Goal: Information Seeking & Learning: Learn about a topic

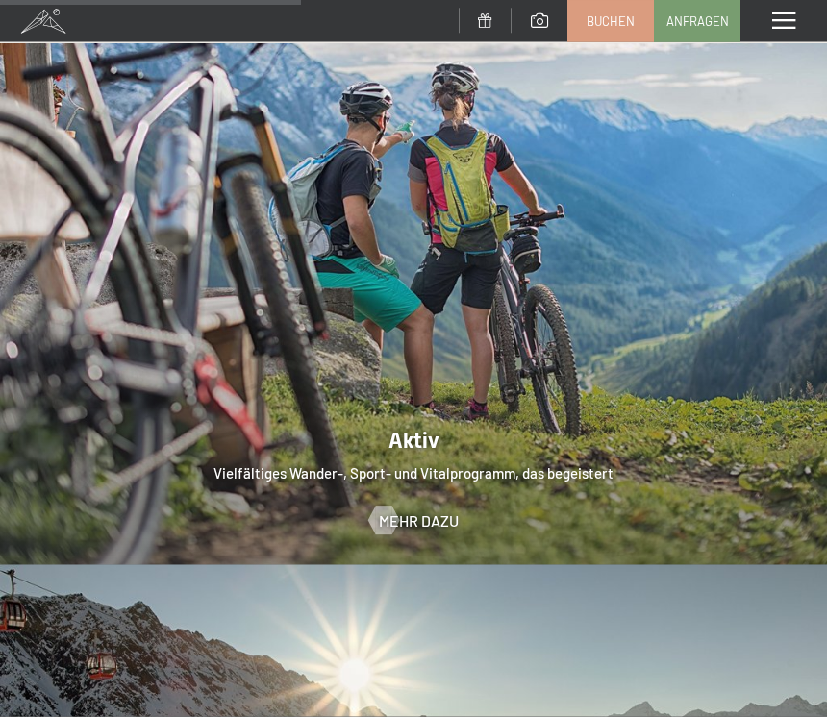
scroll to position [3271, 0]
click at [427, 510] on span "Mehr dazu" at bounding box center [419, 520] width 80 height 21
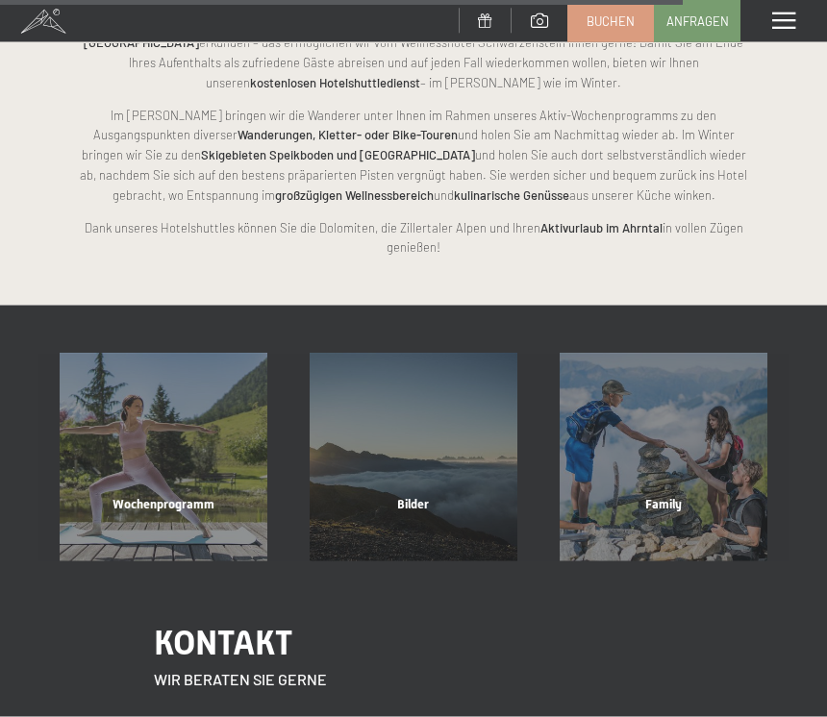
scroll to position [3534, 0]
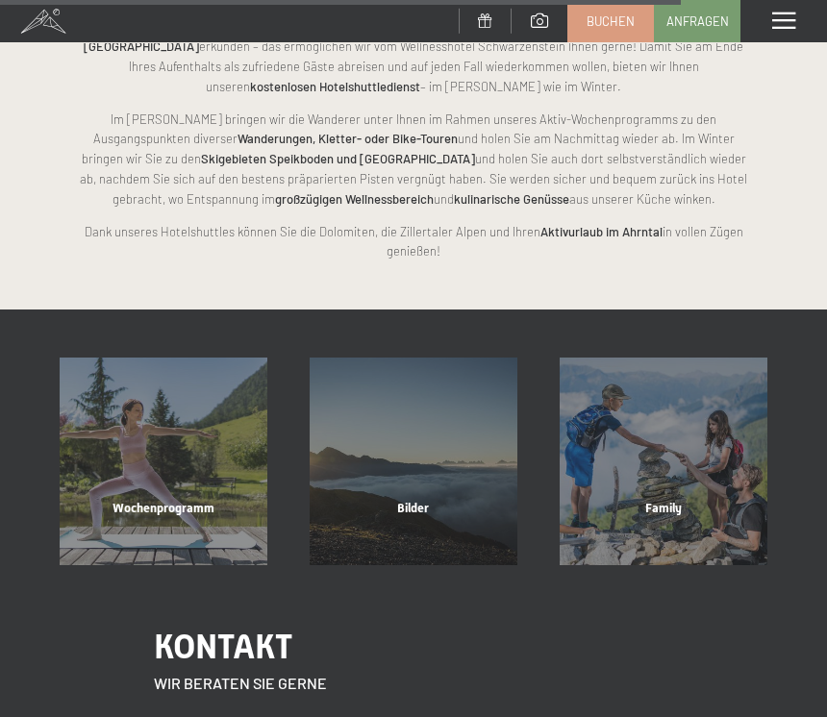
click at [170, 387] on div "Wochenprogramm Mehr erfahren" at bounding box center [163, 462] width 250 height 208
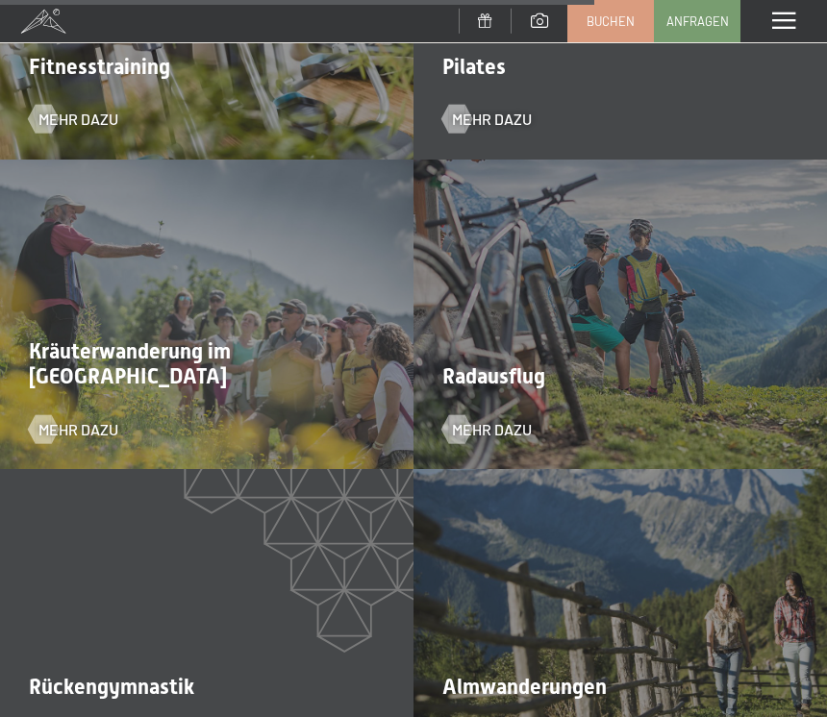
scroll to position [4299, 0]
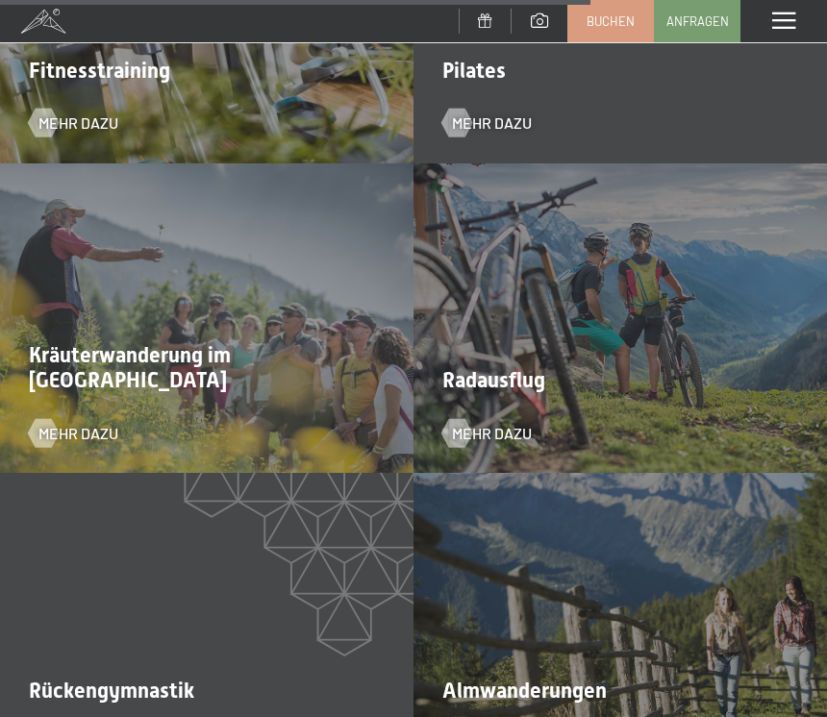
click at [672, 576] on div "Almwanderungen Mehr dazu" at bounding box center [619, 628] width 413 height 311
click at [670, 557] on div "Almwanderungen Mehr dazu" at bounding box center [619, 628] width 413 height 311
click at [526, 679] on span "Almwanderungen" at bounding box center [524, 691] width 164 height 24
click at [499, 692] on div "Almwanderungen Mehr dazu" at bounding box center [619, 628] width 413 height 311
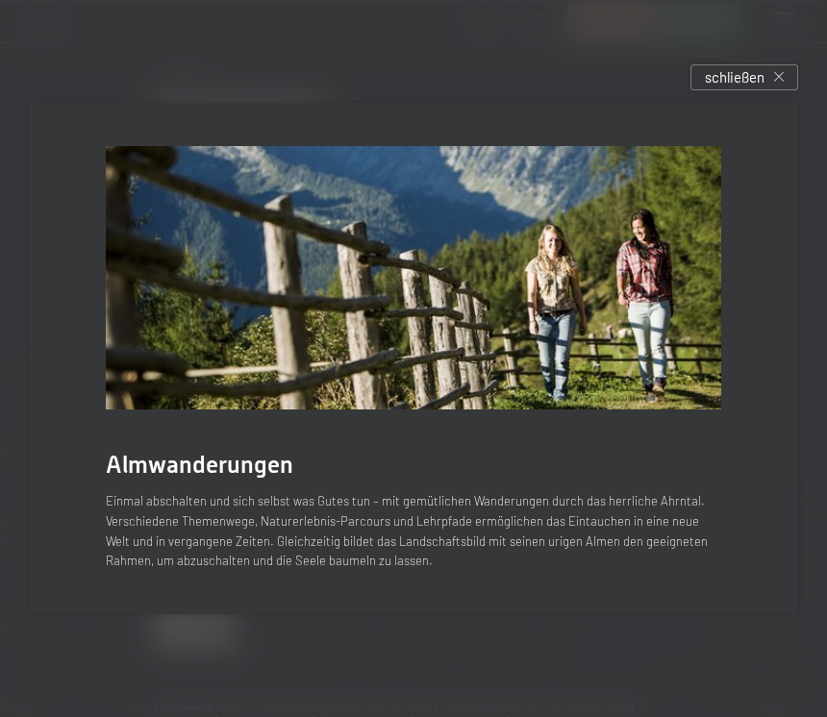
scroll to position [6175, 0]
click at [499, 518] on p "Einmal abschalten und sich selbst was Gutes tun – mit gemütlichen Wanderungen d…" at bounding box center [413, 531] width 615 height 80
click at [787, 89] on div "schließen" at bounding box center [744, 77] width 108 height 26
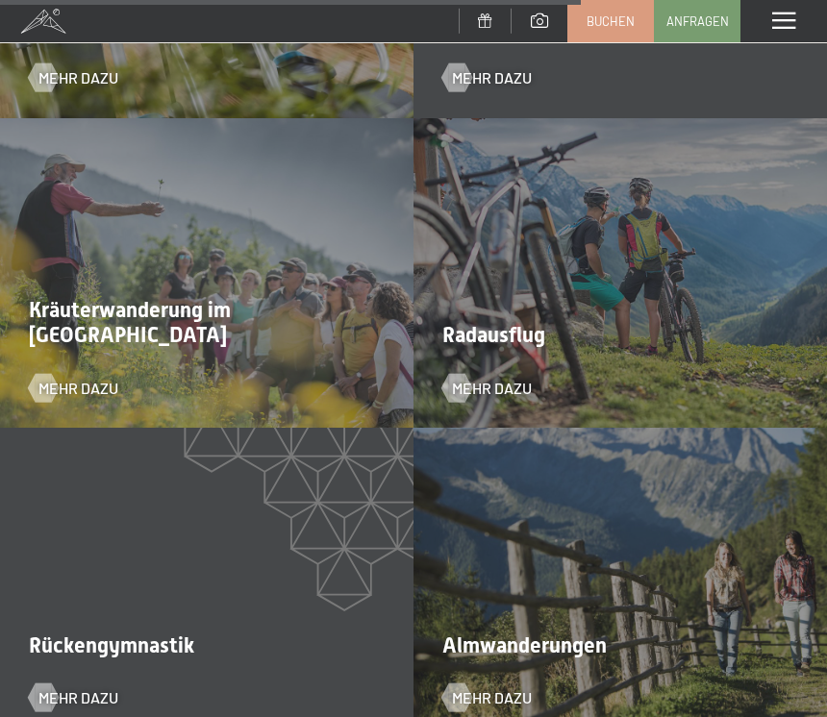
scroll to position [4319, 0]
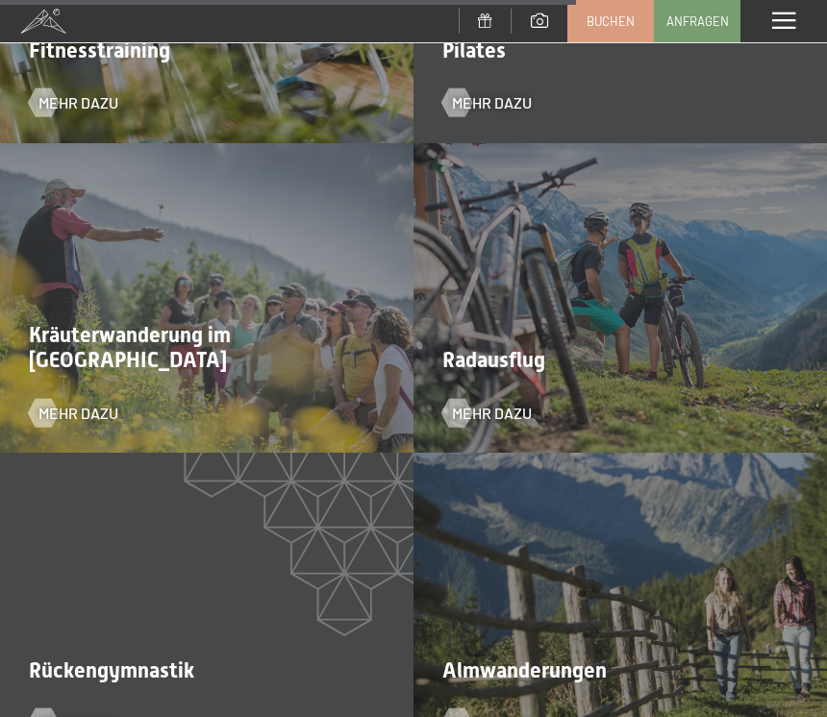
click at [493, 403] on span "Mehr dazu" at bounding box center [492, 413] width 80 height 21
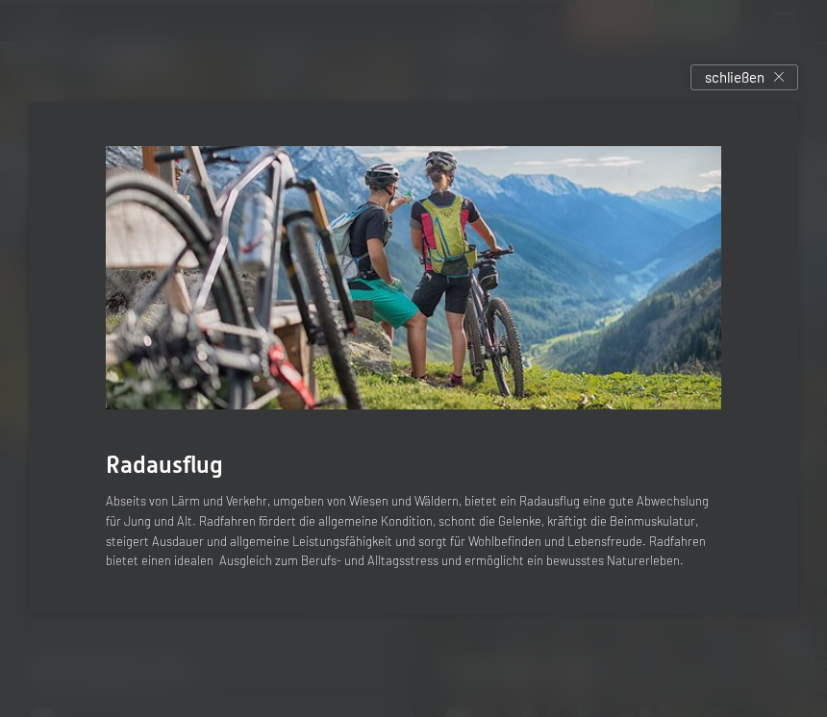
click at [785, 83] on div "schließen" at bounding box center [744, 77] width 108 height 26
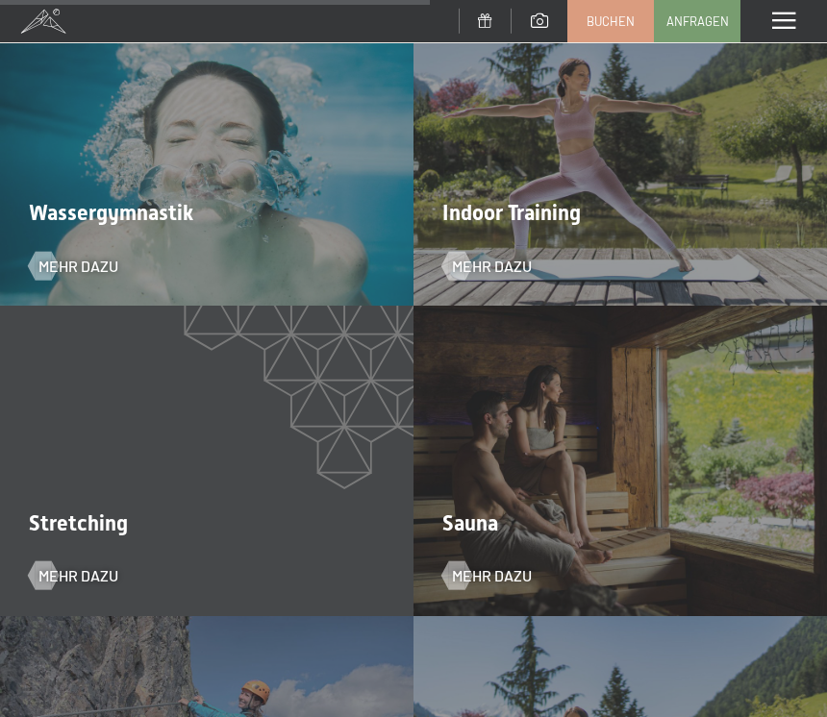
scroll to position [3225, 0]
click at [779, 6] on div "Menü" at bounding box center [783, 21] width 87 height 42
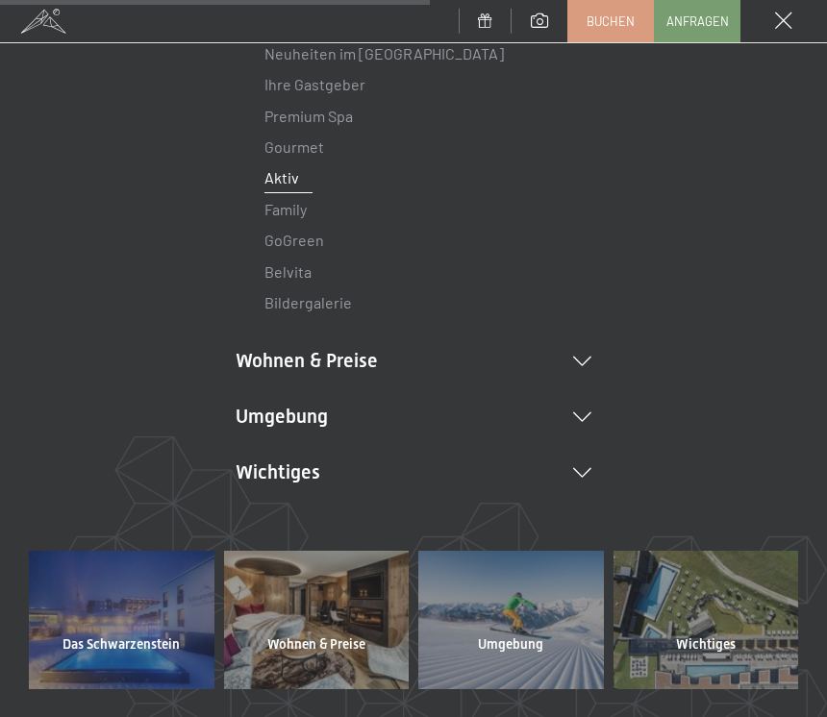
scroll to position [209, 0]
click at [584, 413] on icon at bounding box center [582, 417] width 18 height 10
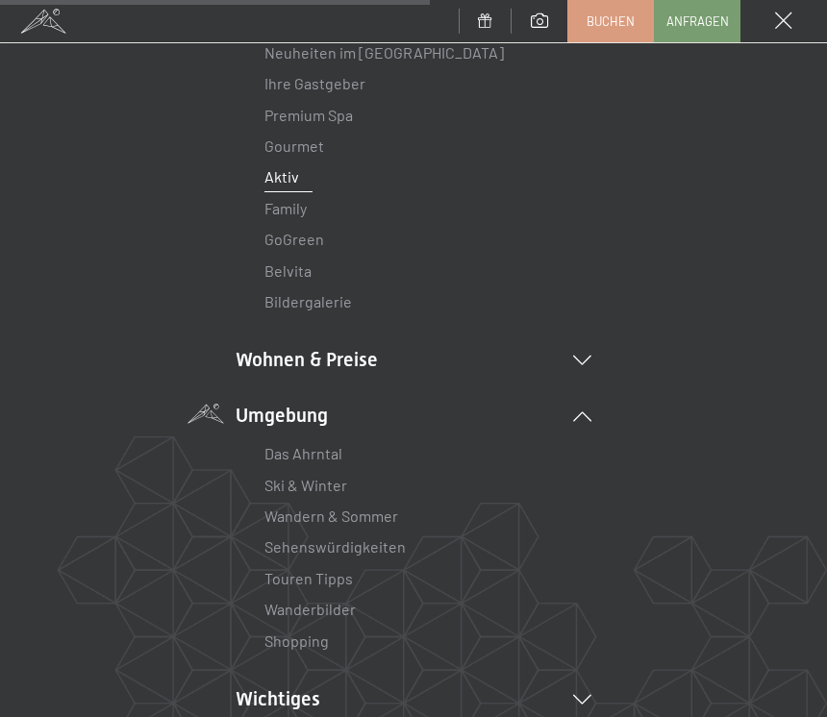
click at [342, 509] on link "Wandern & Sommer" at bounding box center [331, 516] width 134 height 18
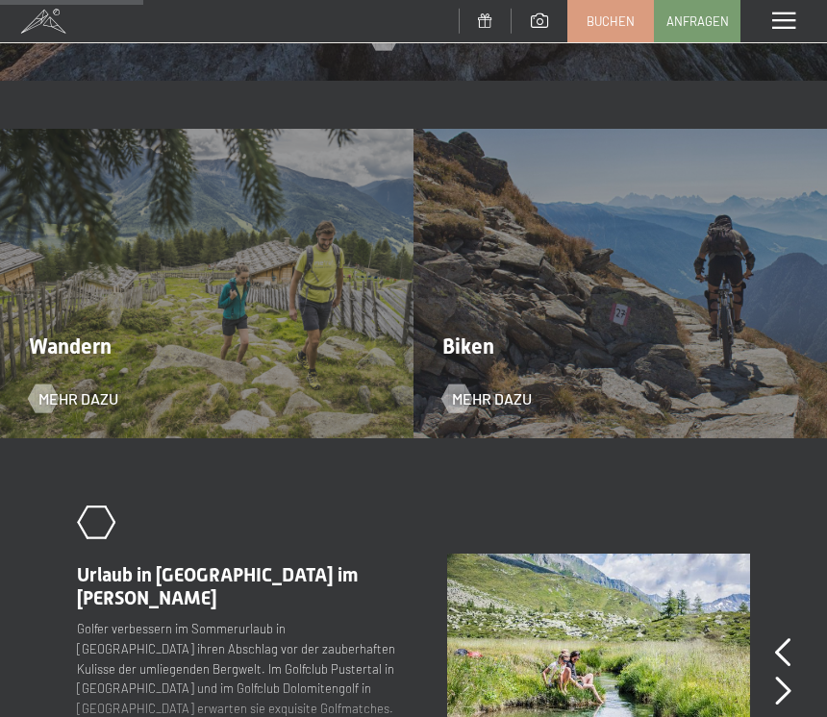
scroll to position [1541, 0]
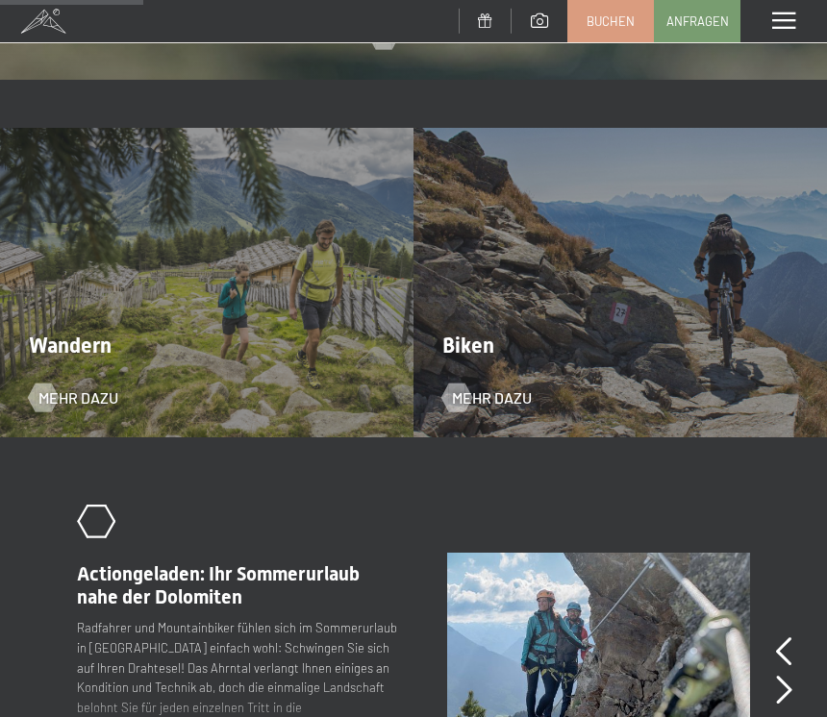
click at [64, 387] on span "Mehr dazu" at bounding box center [78, 397] width 80 height 21
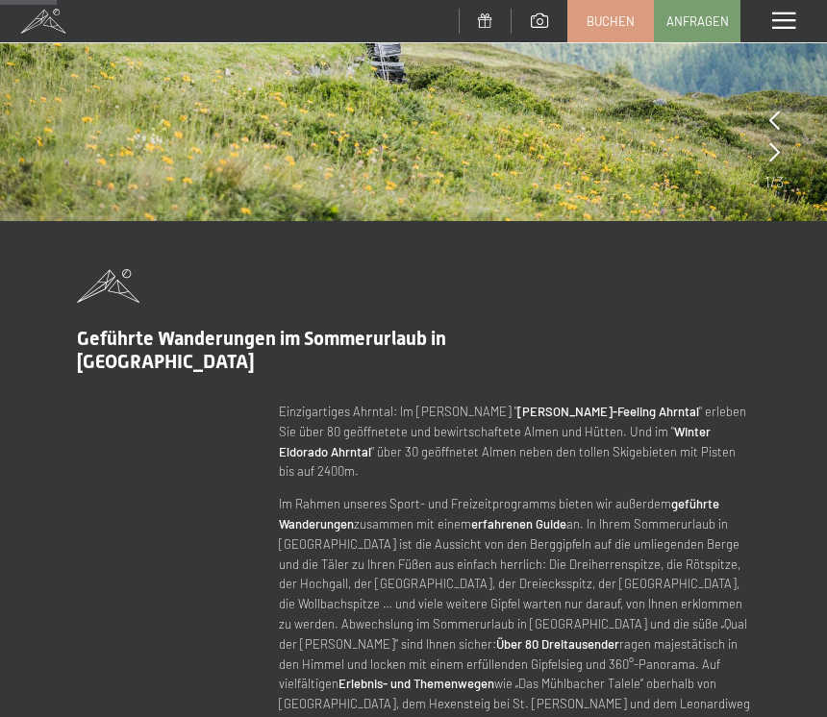
scroll to position [400, 0]
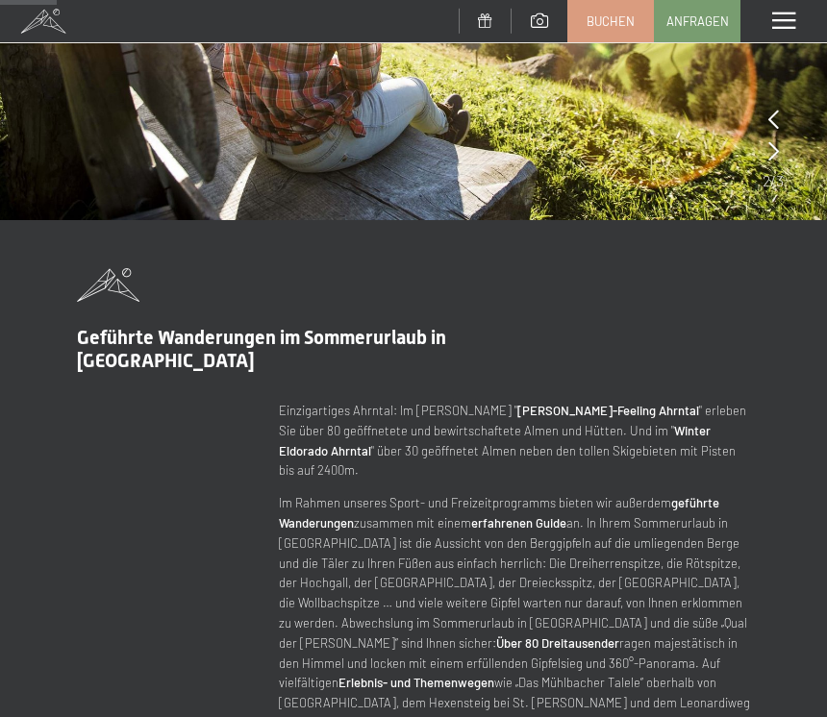
click at [781, 613] on div "Geführte Wanderungen im Sommerurlaub in [GEOGRAPHIC_DATA] Einzigartiges Ahrntal…" at bounding box center [413, 629] width 827 height 723
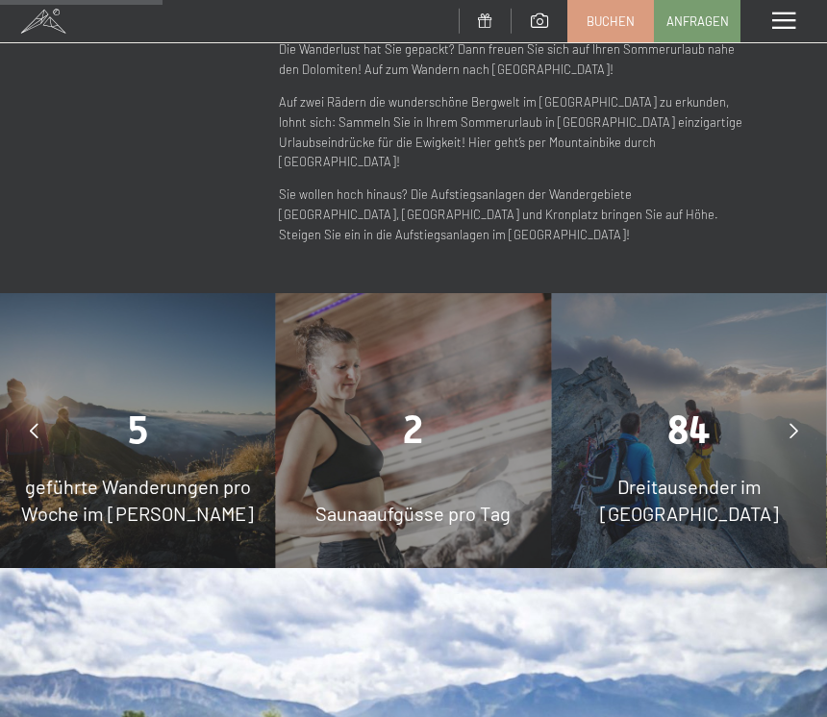
scroll to position [1150, 0]
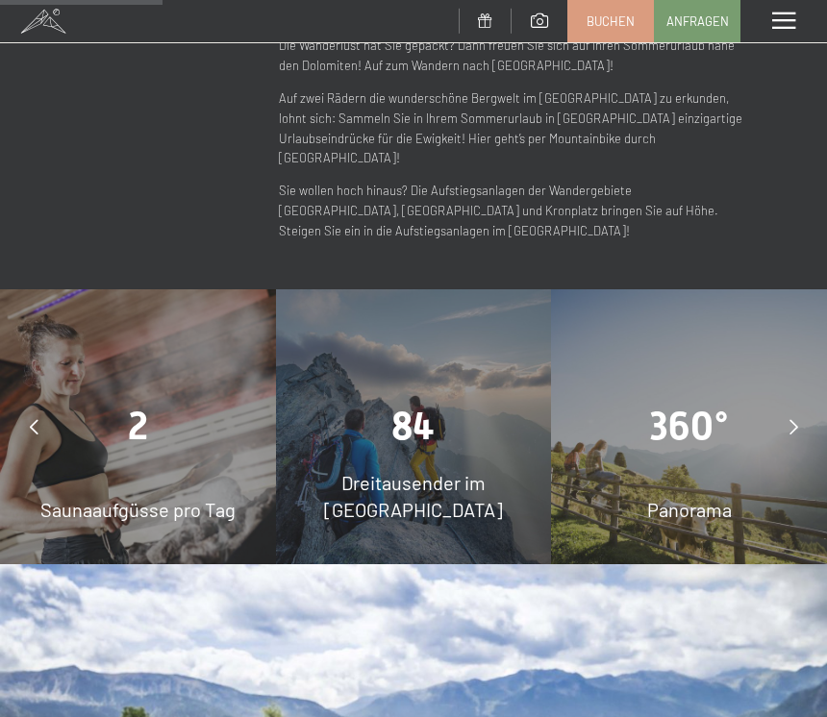
click at [42, 403] on div at bounding box center [34, 427] width 48 height 48
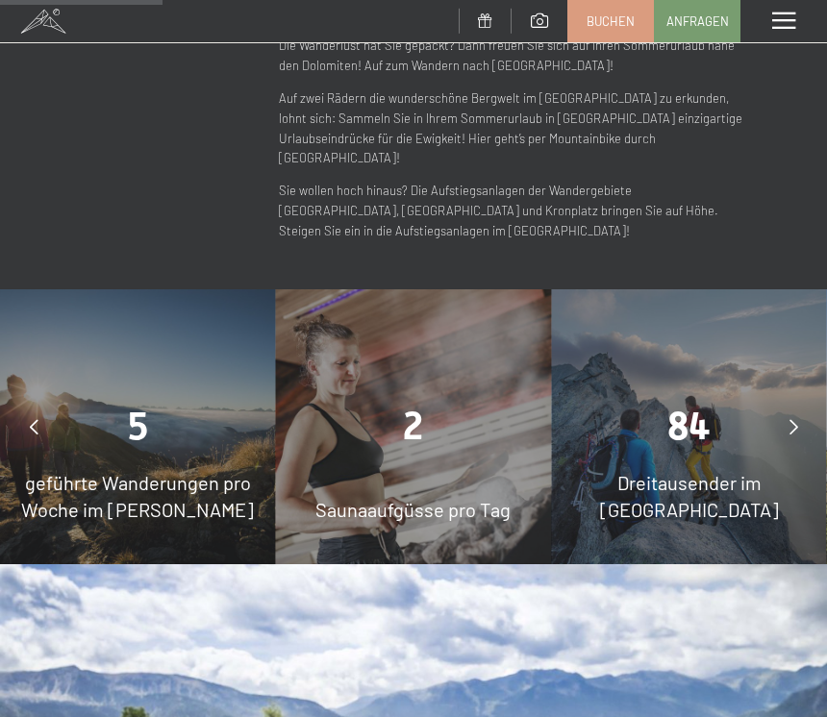
click at [138, 404] on span "5" at bounding box center [138, 426] width 20 height 45
click at [135, 404] on span "5" at bounding box center [138, 426] width 20 height 45
click at [155, 400] on div "5" at bounding box center [138, 427] width 276 height 54
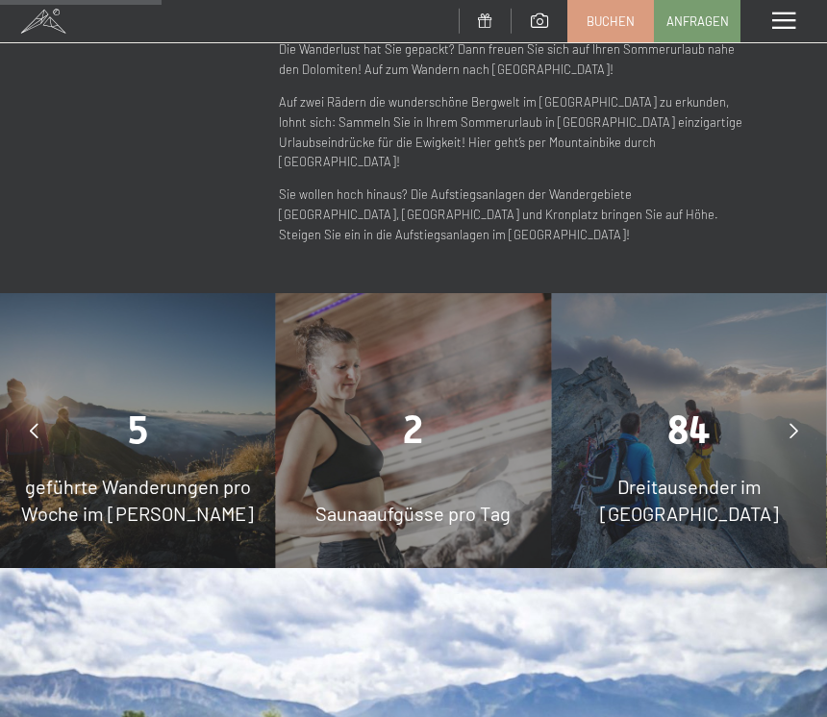
scroll to position [1148, 0]
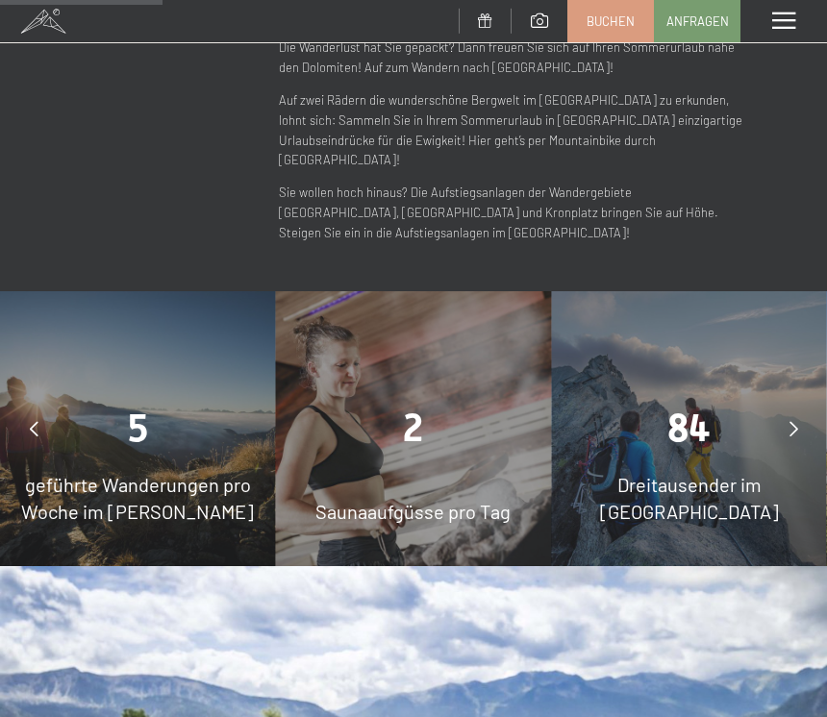
click at [145, 406] on span "5" at bounding box center [138, 428] width 20 height 45
click at [161, 473] on span "geführte Wanderungen pro Woche im Sommer" at bounding box center [137, 498] width 233 height 50
click at [161, 402] on div "5" at bounding box center [138, 429] width 276 height 54
click at [49, 405] on div at bounding box center [34, 429] width 48 height 48
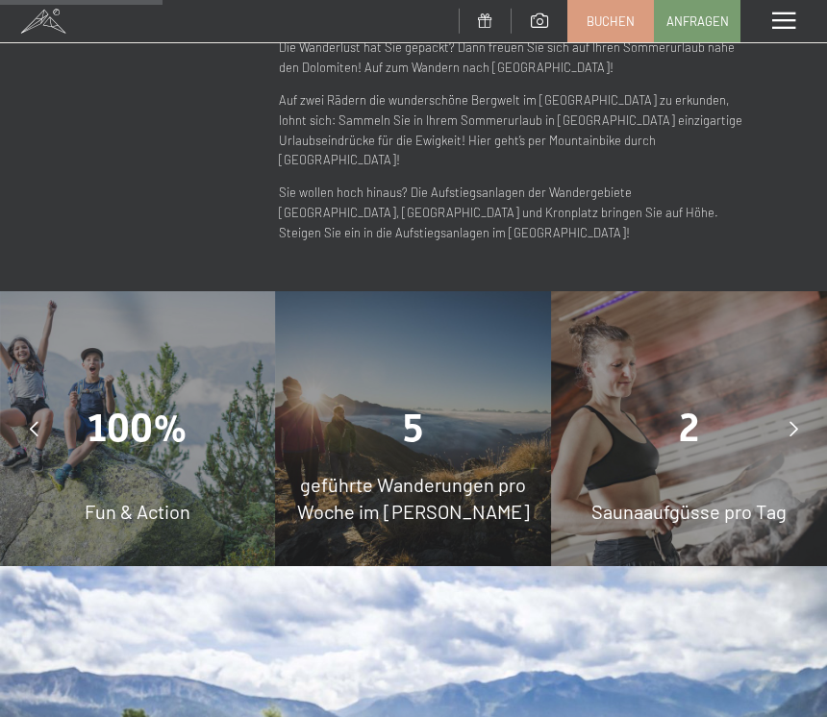
click at [418, 406] on span "5" at bounding box center [413, 428] width 20 height 45
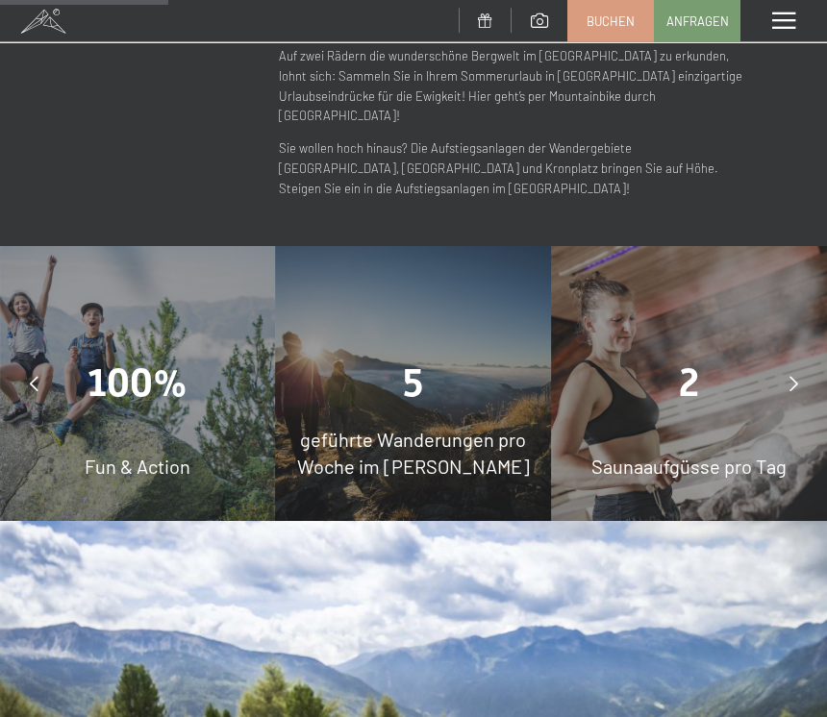
click at [426, 358] on div "5" at bounding box center [414, 385] width 276 height 54
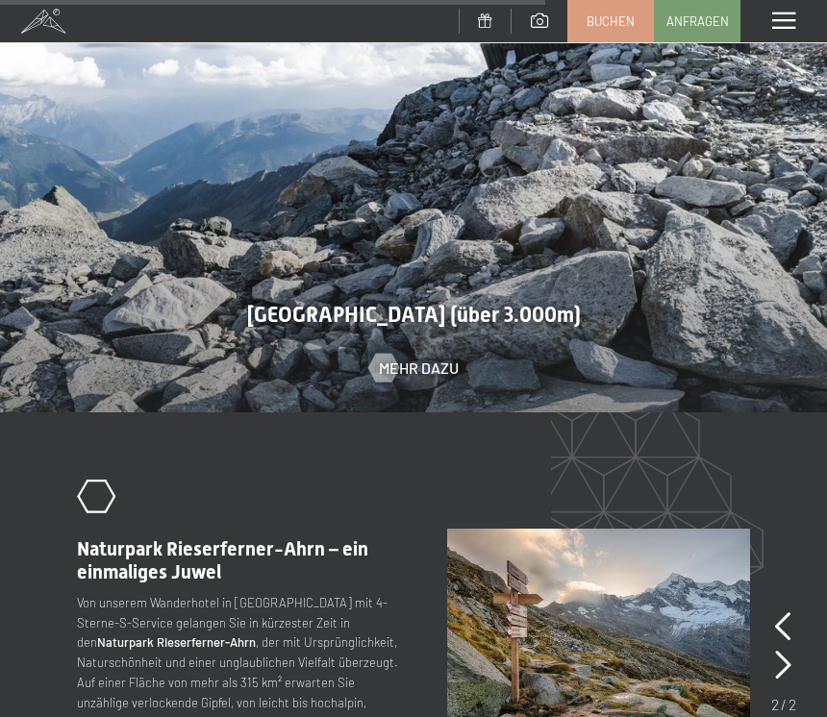
scroll to position [3689, 0]
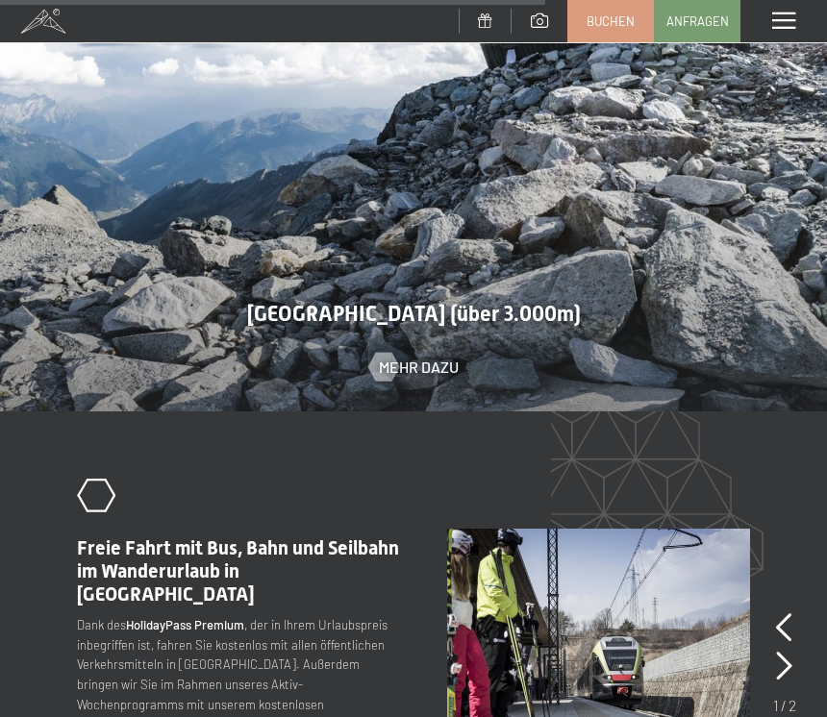
click at [784, 613] on icon at bounding box center [784, 627] width 16 height 29
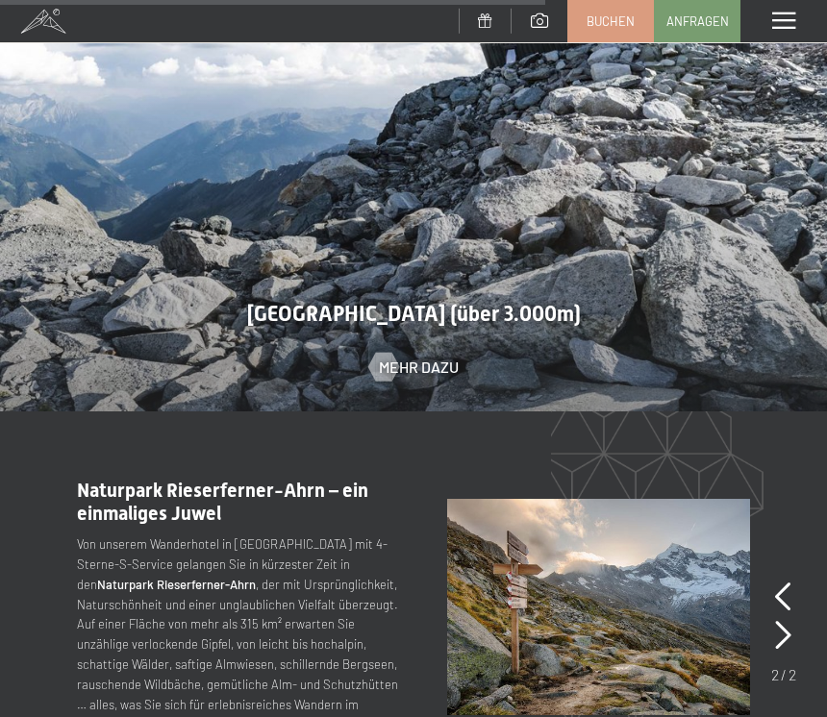
click at [789, 621] on icon at bounding box center [783, 635] width 16 height 29
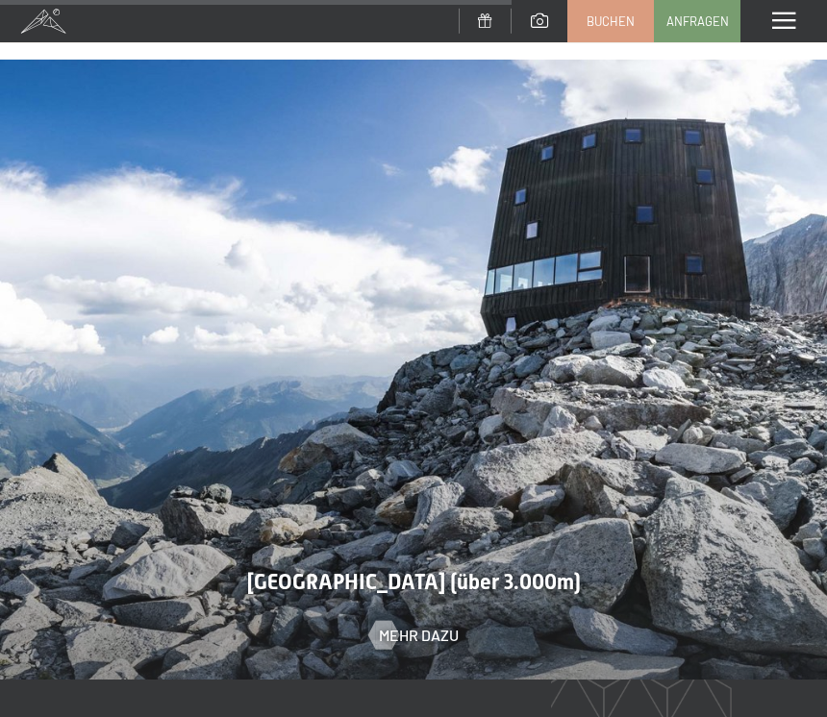
scroll to position [3420, 0]
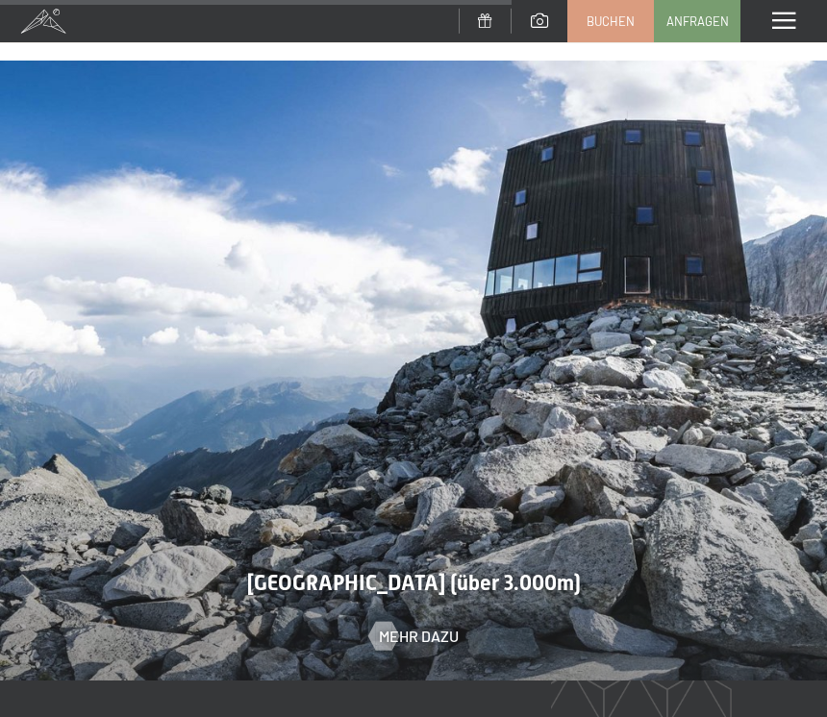
click at [413, 626] on span "Mehr dazu" at bounding box center [419, 636] width 80 height 21
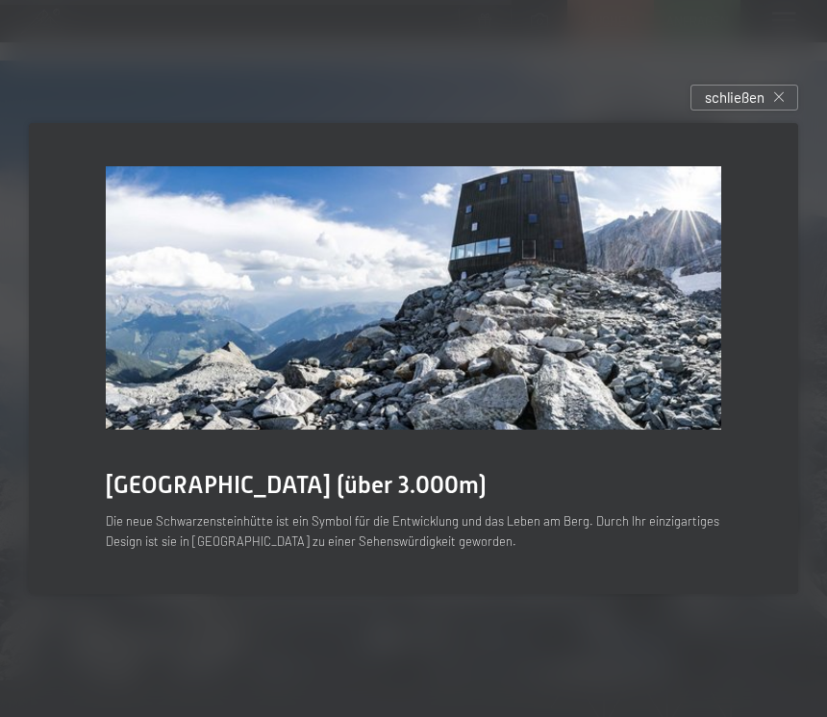
click at [786, 97] on div at bounding box center [413, 358] width 827 height 717
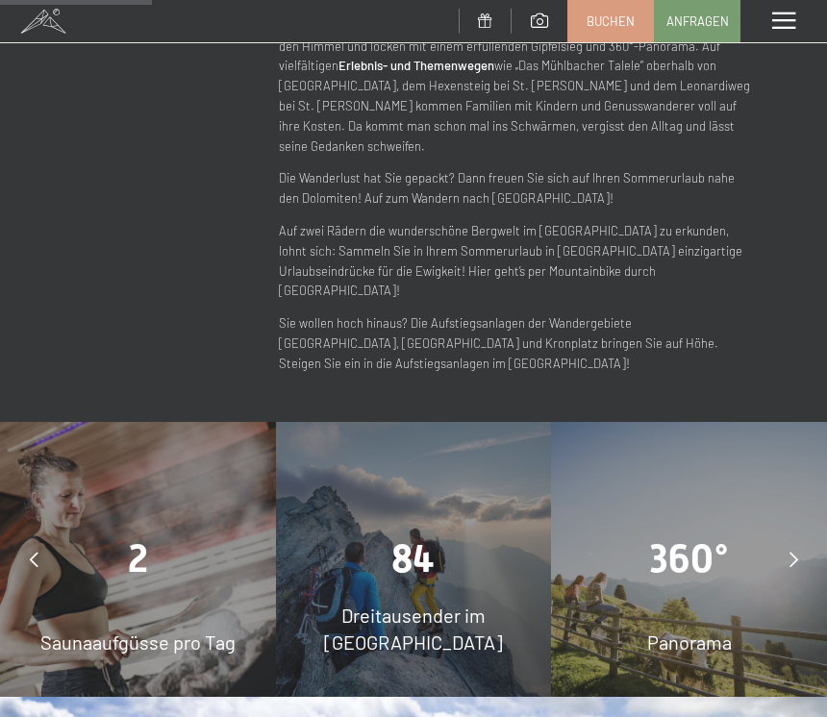
scroll to position [1016, 0]
click at [788, 10] on div "Menü" at bounding box center [783, 21] width 87 height 42
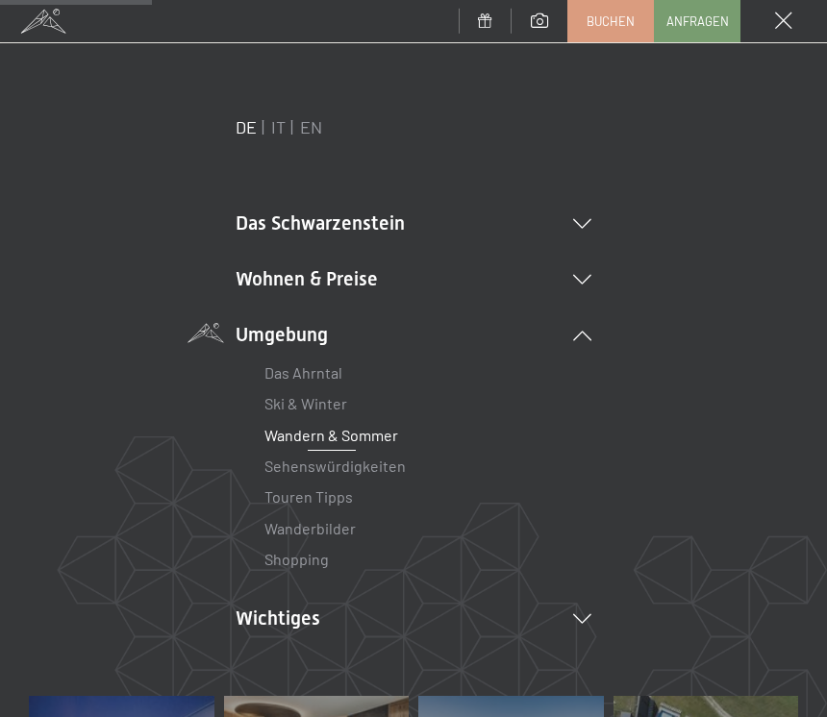
click at [587, 605] on li "Wichtiges Lage & Anreise Online bezahlen Webcam & Wetter Downloads" at bounding box center [414, 618] width 356 height 27
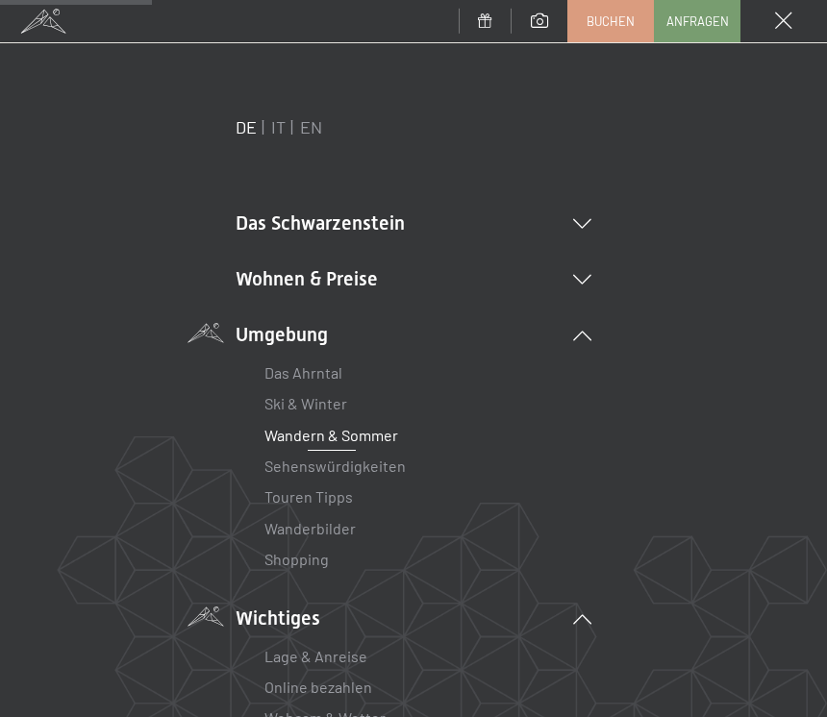
scroll to position [0, 0]
click at [332, 496] on link "Touren Tipps" at bounding box center [308, 496] width 88 height 18
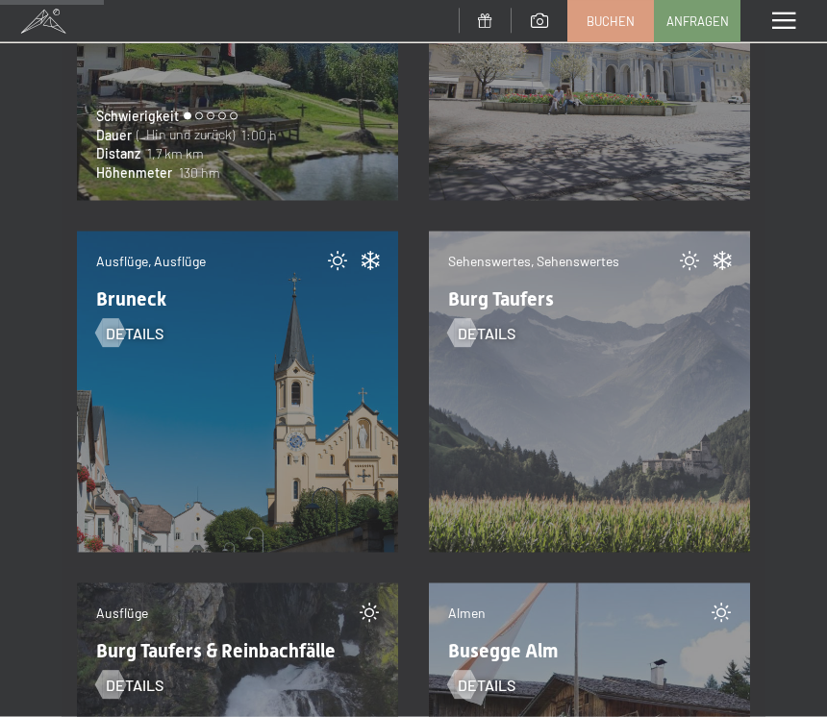
scroll to position [4656, 0]
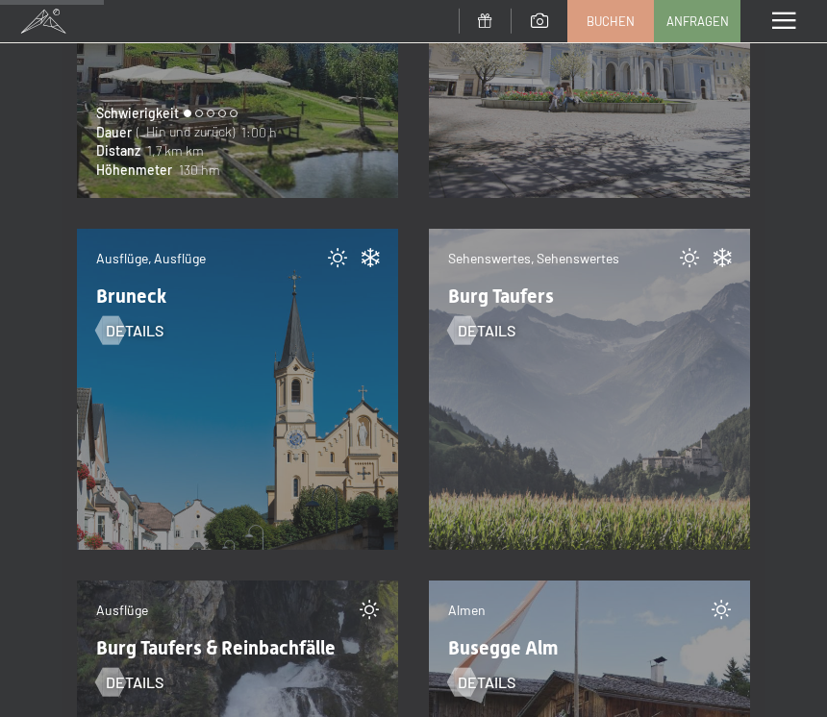
click at [614, 358] on div "Sehenswertes, Sehenswertes Burg Taufers Details" at bounding box center [589, 389] width 321 height 321
click at [483, 320] on span "Details" at bounding box center [487, 330] width 58 height 21
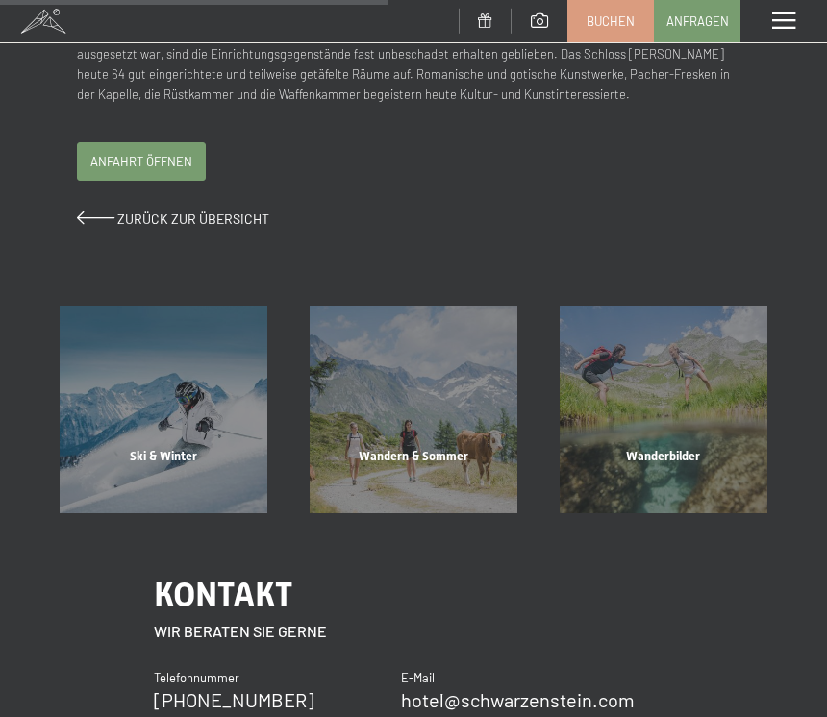
scroll to position [636, 0]
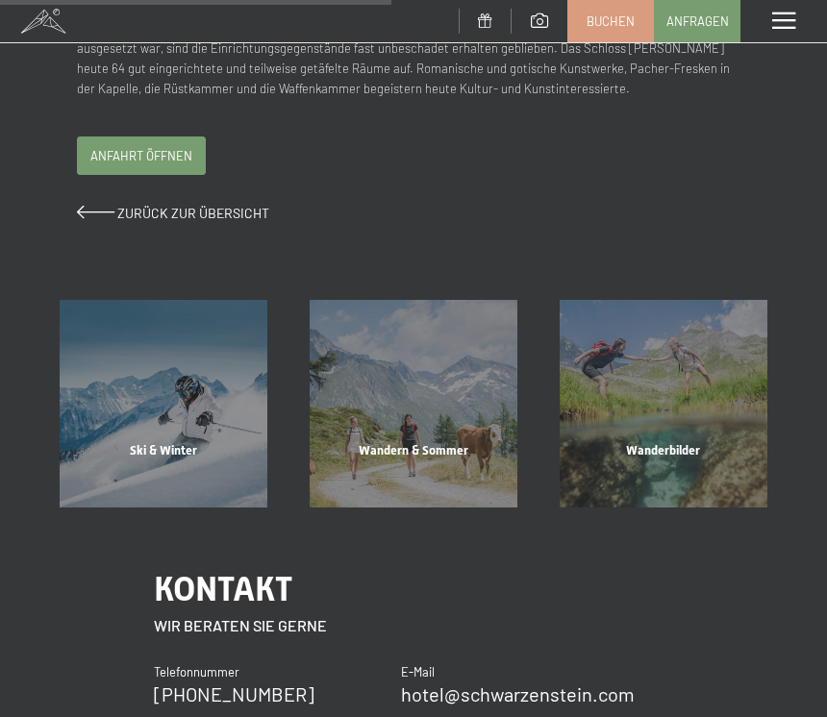
click at [421, 443] on span "Wandern & Sommer" at bounding box center [414, 450] width 110 height 14
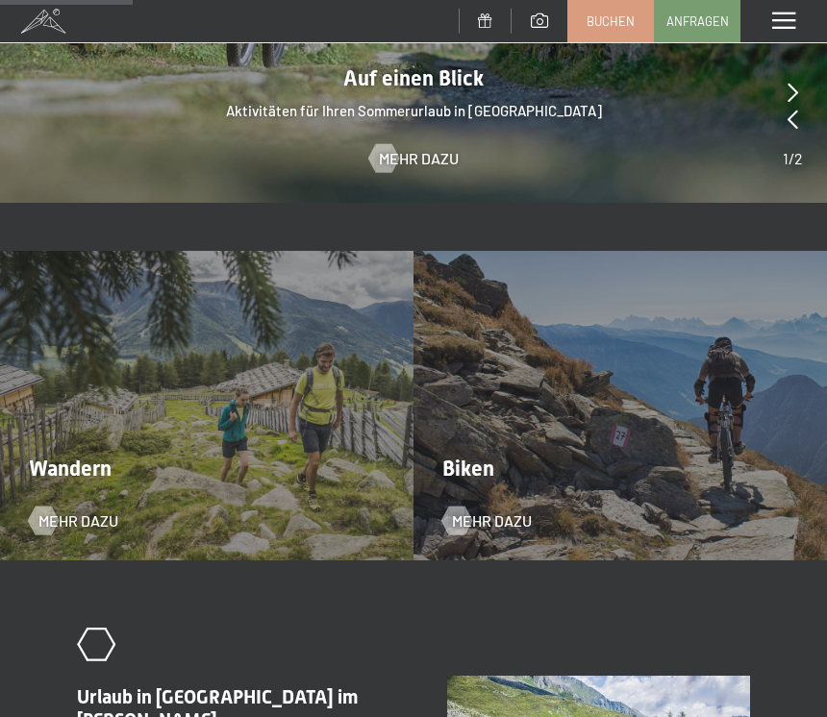
scroll to position [1420, 0]
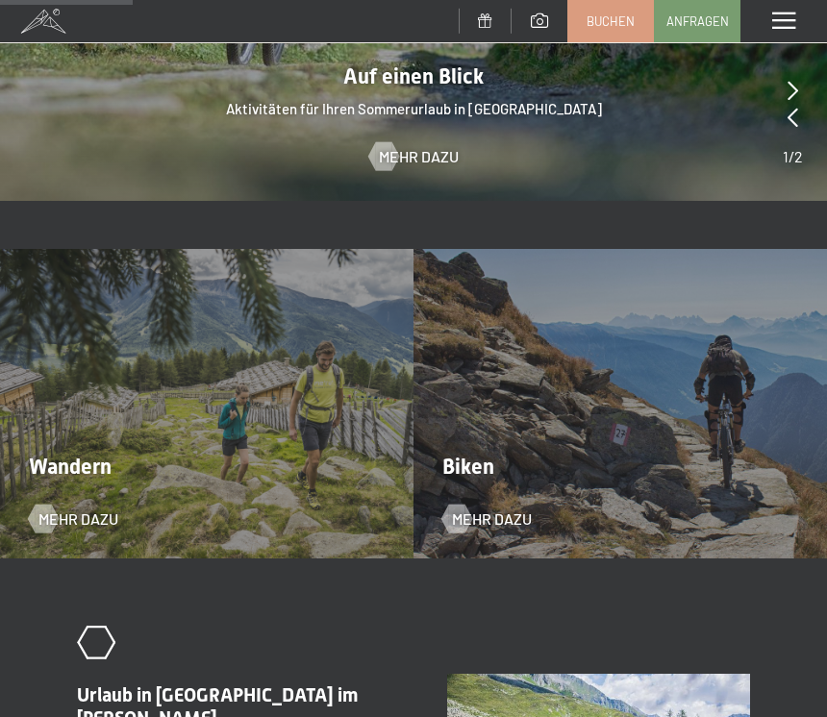
click at [82, 462] on div "Wandern Mehr dazu" at bounding box center [206, 404] width 413 height 311
click at [277, 384] on div "Wandern Mehr dazu" at bounding box center [206, 404] width 413 height 311
click at [73, 509] on span "Mehr dazu" at bounding box center [78, 519] width 80 height 21
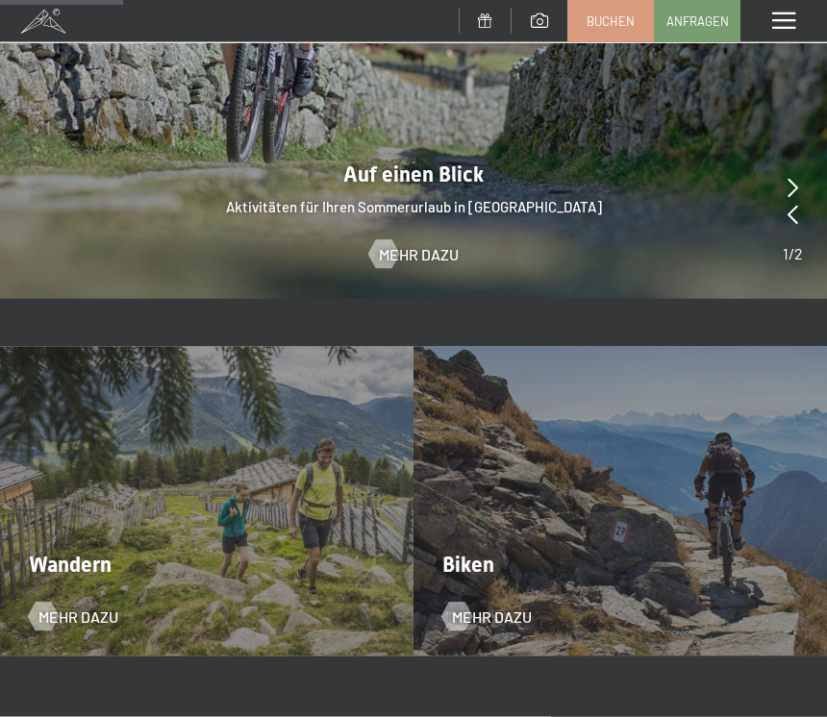
scroll to position [1318, 0]
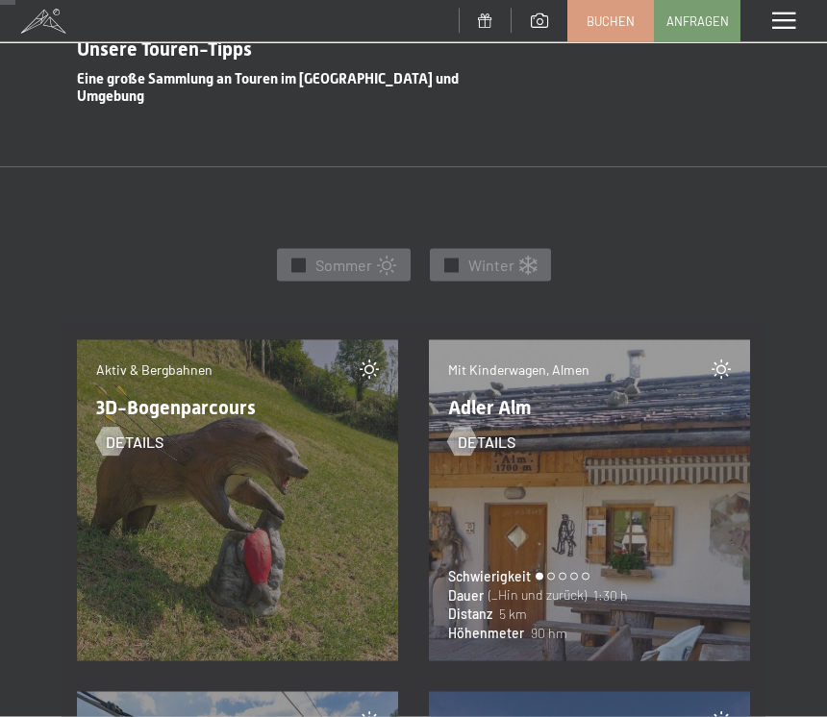
scroll to position [676, 0]
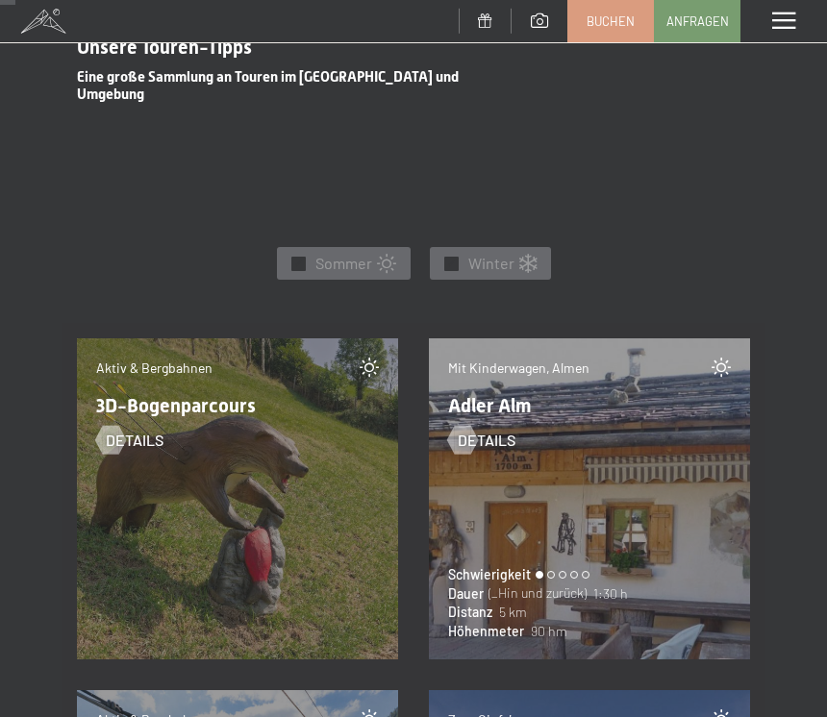
click at [637, 470] on div "Mit Kinderwagen, Almen Adler Alm Details Schwierigkeit Dauer (_Hin und zurück) …" at bounding box center [589, 498] width 321 height 321
click at [480, 430] on span "Details" at bounding box center [487, 440] width 58 height 21
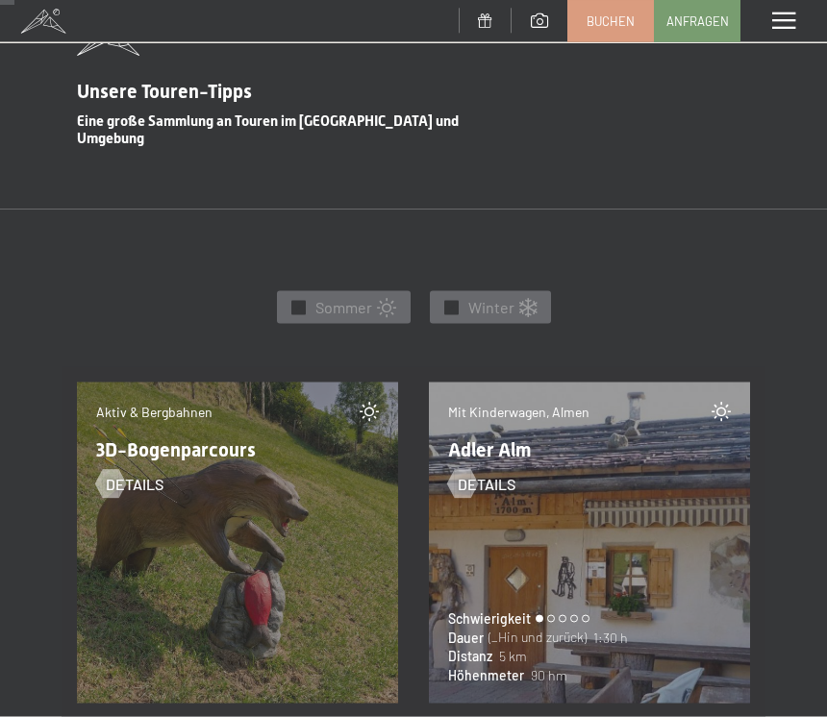
scroll to position [633, 0]
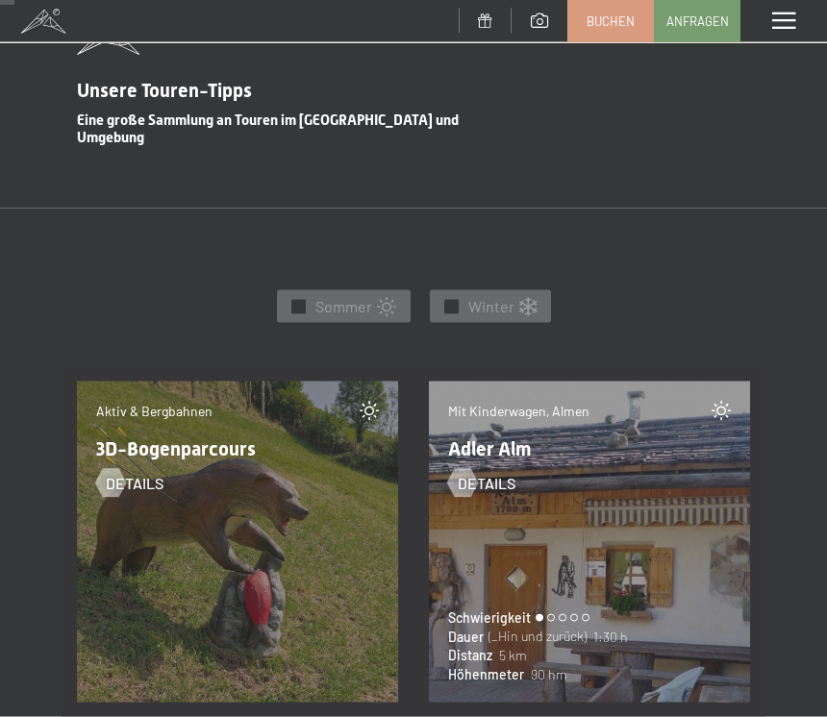
click at [615, 475] on div "Details" at bounding box center [589, 477] width 283 height 36
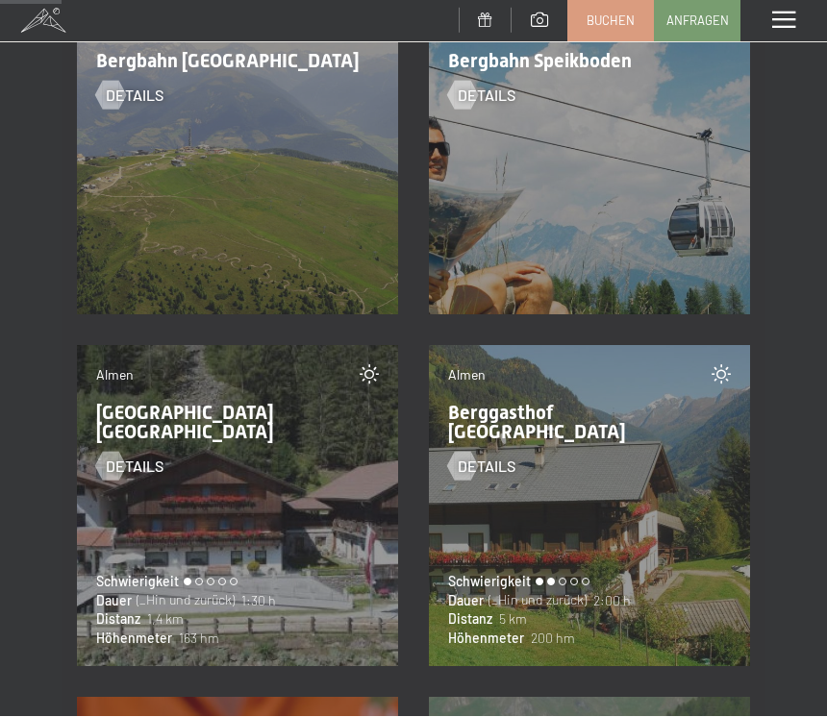
scroll to position [2781, 0]
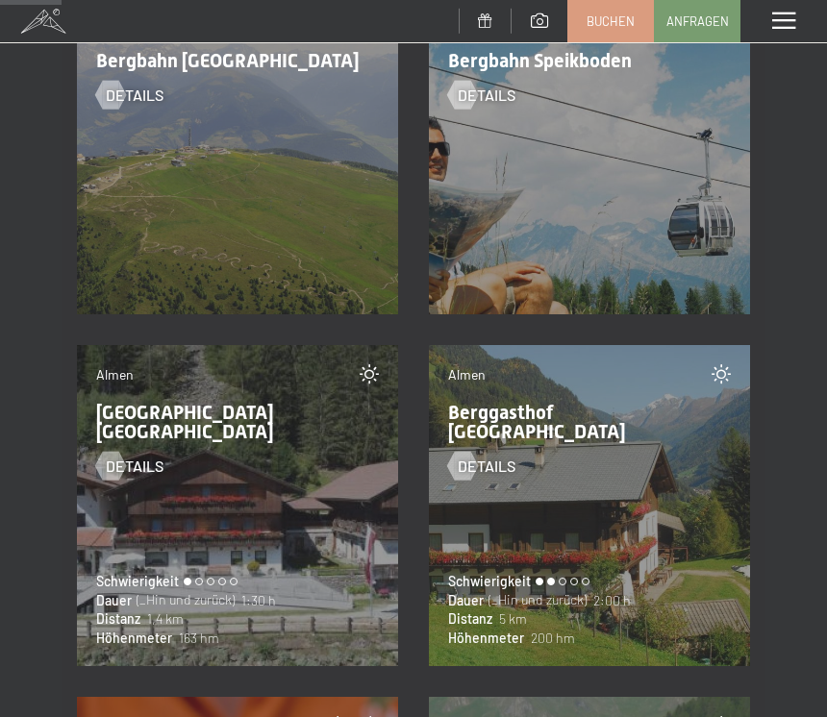
click at [483, 456] on span "Details" at bounding box center [487, 466] width 58 height 21
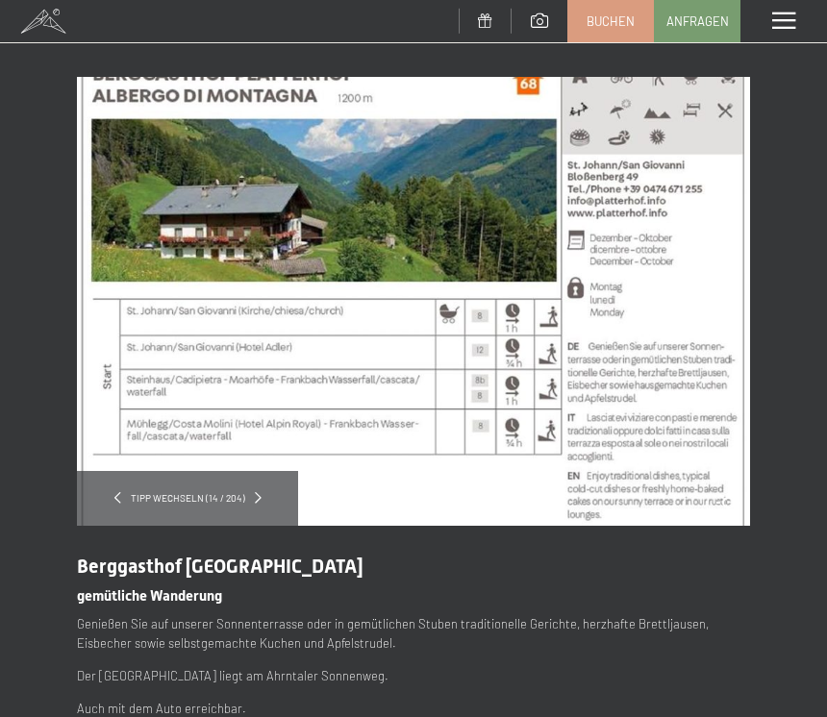
click at [782, 11] on div "Menü" at bounding box center [783, 21] width 87 height 42
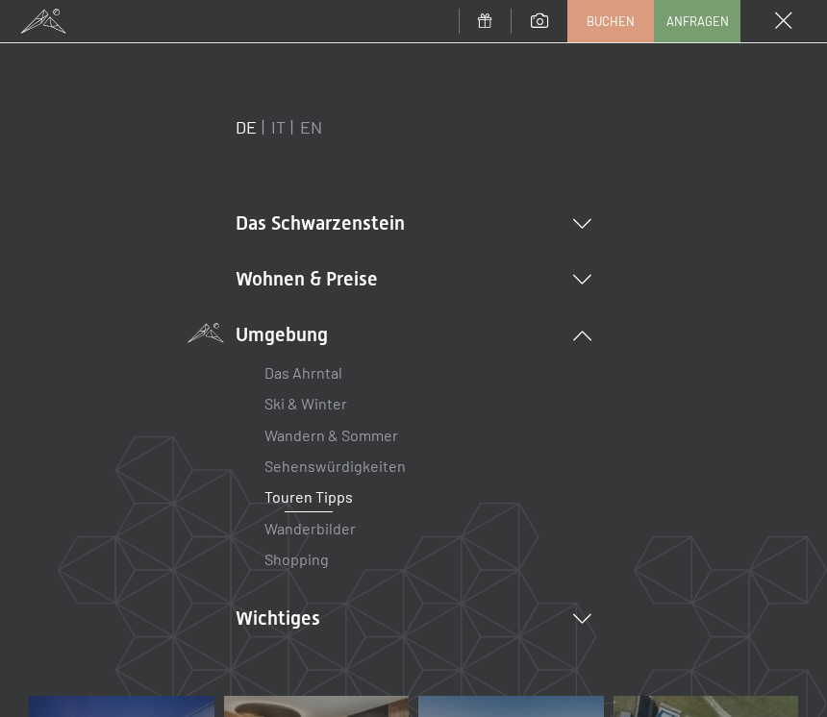
click at [312, 535] on link "Wanderbilder" at bounding box center [309, 528] width 91 height 18
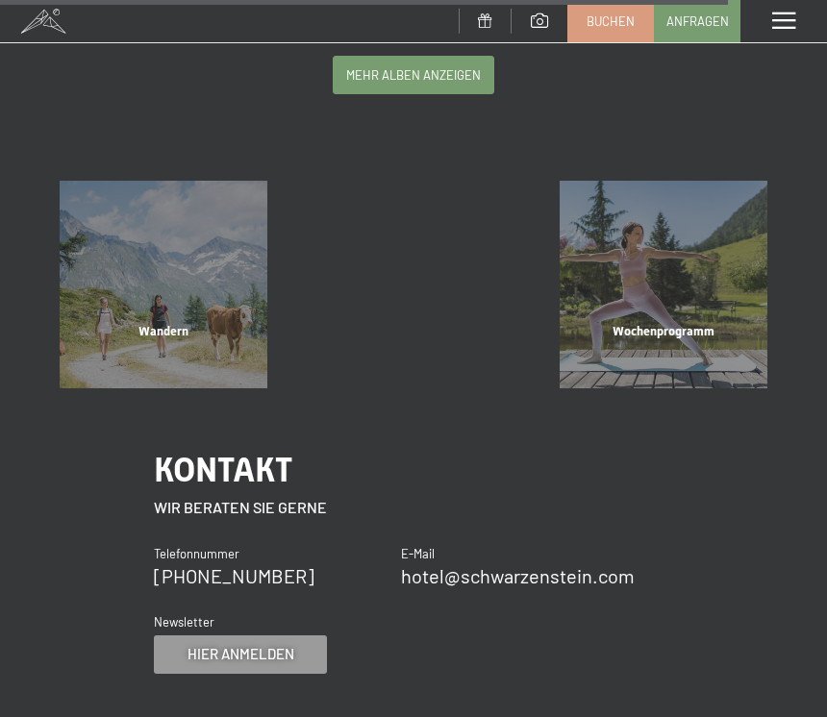
scroll to position [4323, 0]
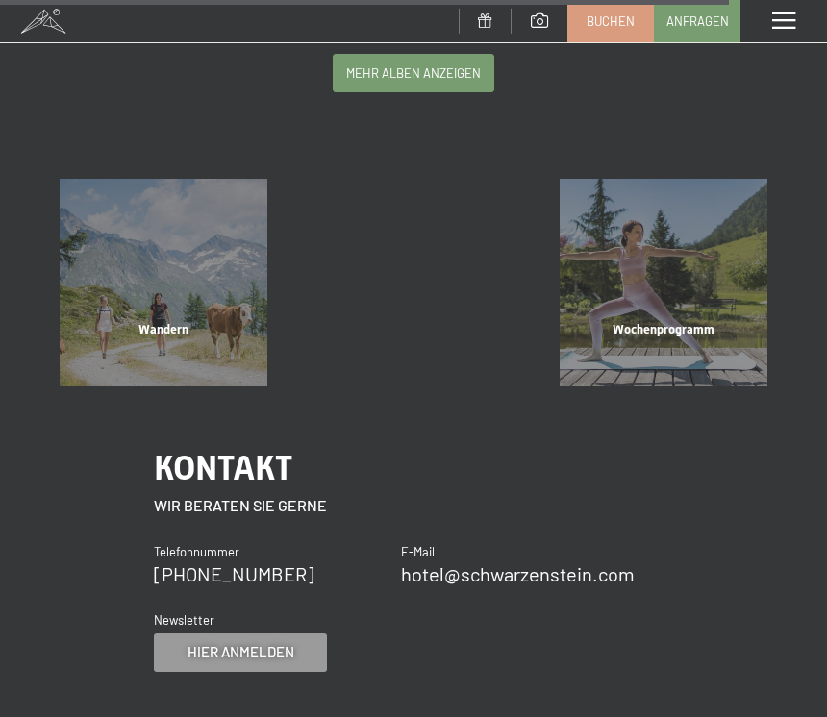
click at [203, 321] on div "Wandern" at bounding box center [163, 353] width 250 height 65
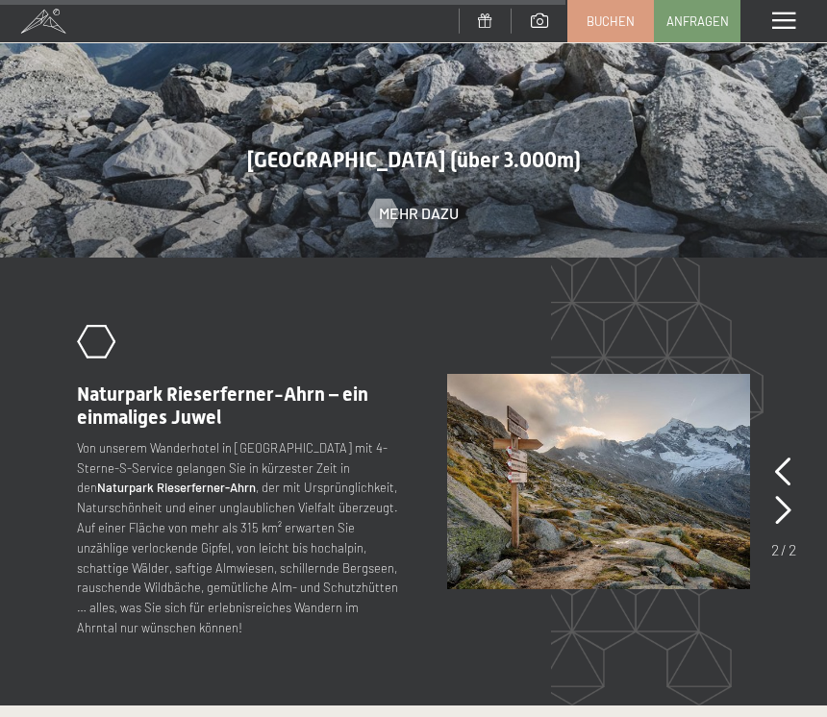
scroll to position [3842, 0]
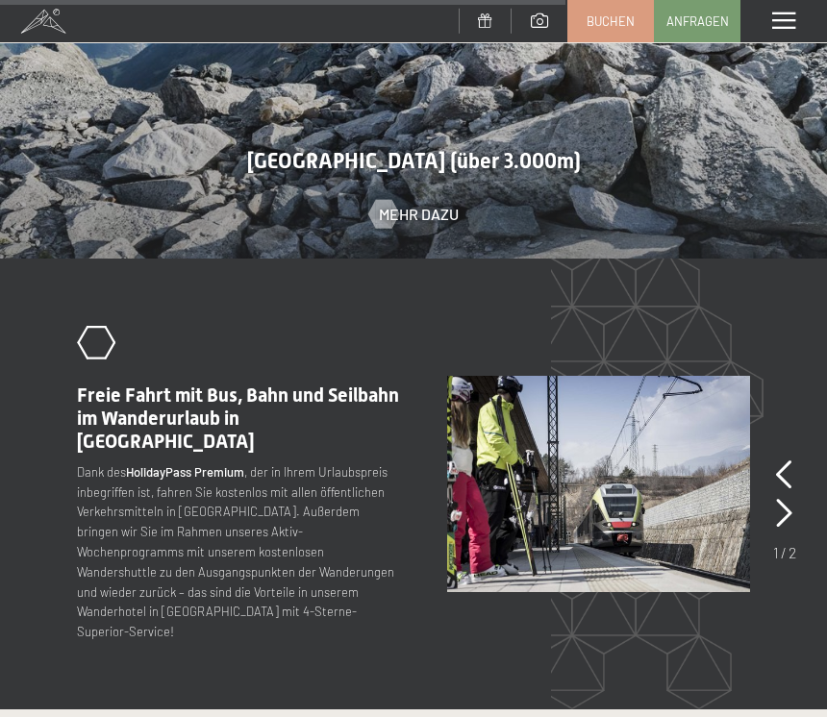
click at [302, 462] on p "Dank des HolidayPass Premium , der in Ihrem Urlaubspreis inbegriffen ist, fahre…" at bounding box center [238, 552] width 322 height 180
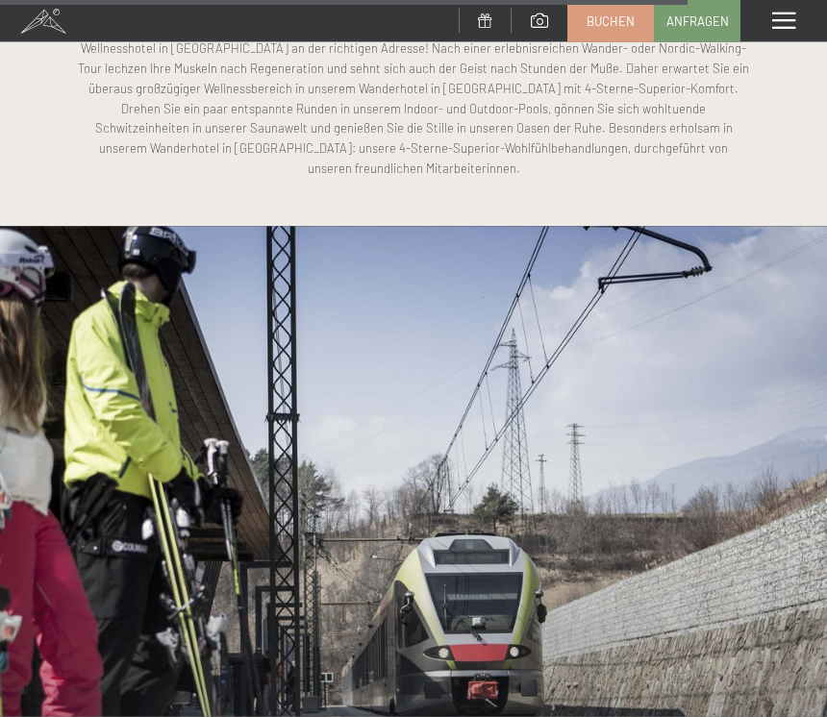
scroll to position [4590, 0]
click at [427, 538] on div at bounding box center [413, 536] width 827 height 620
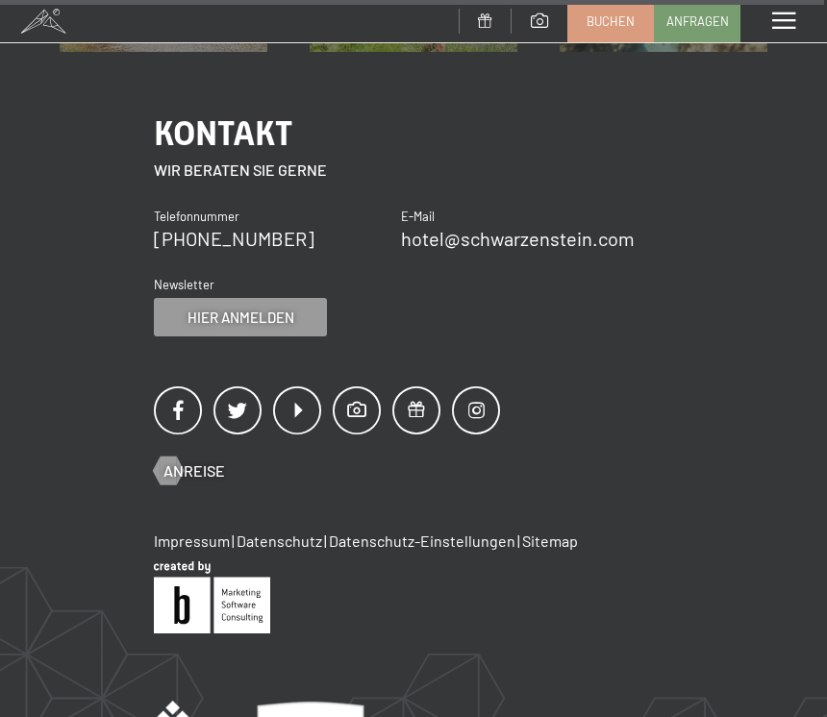
scroll to position [5654, 0]
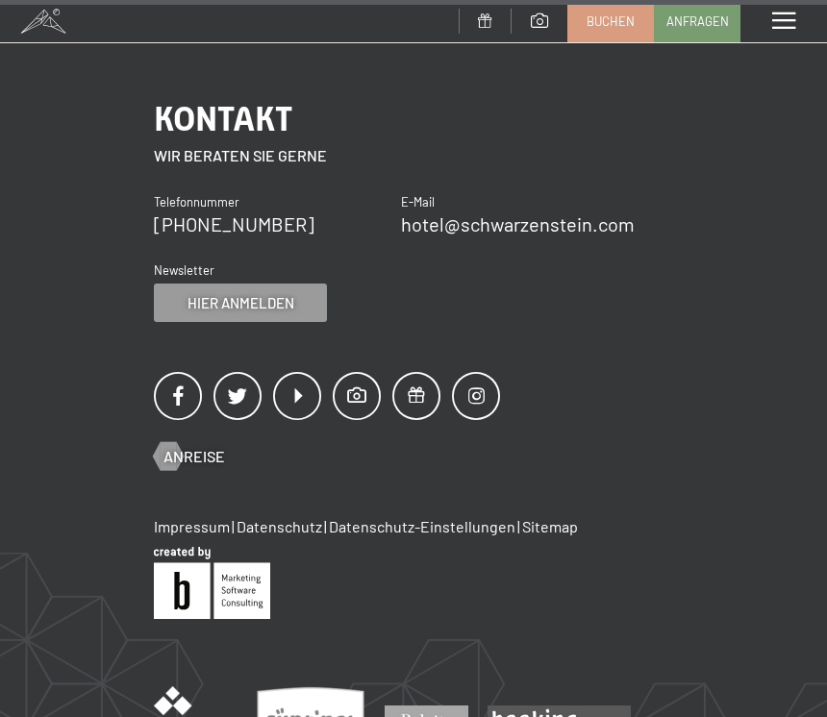
click at [791, 11] on div "Menü" at bounding box center [783, 21] width 87 height 42
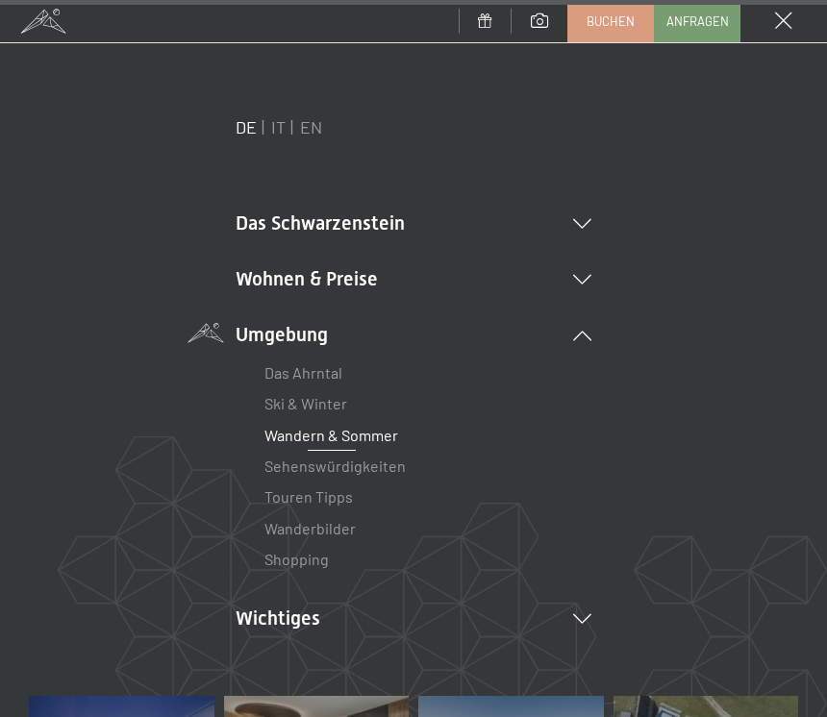
click at [786, 18] on span at bounding box center [783, 20] width 17 height 17
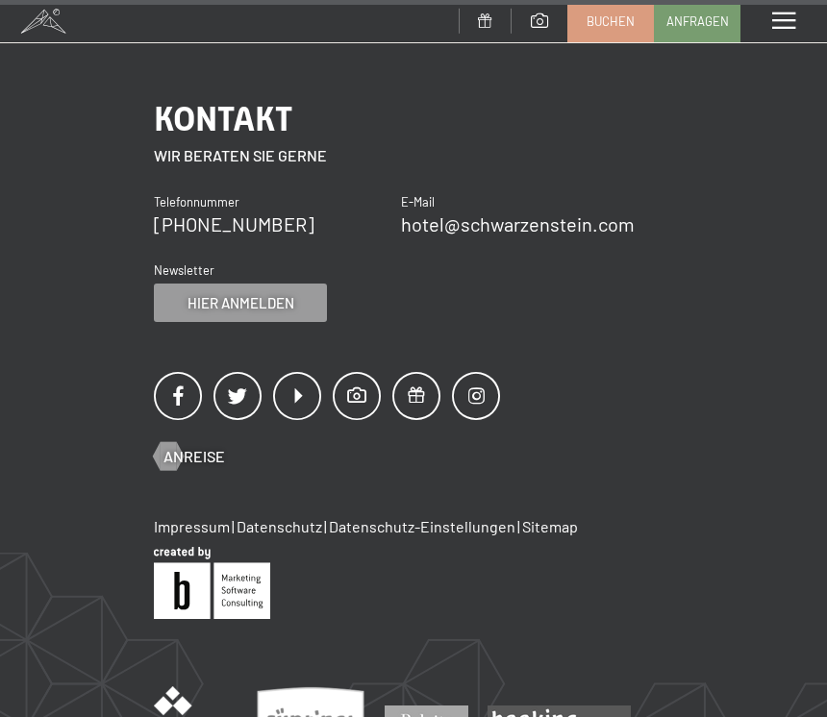
click at [788, 6] on div "Menü" at bounding box center [783, 21] width 87 height 42
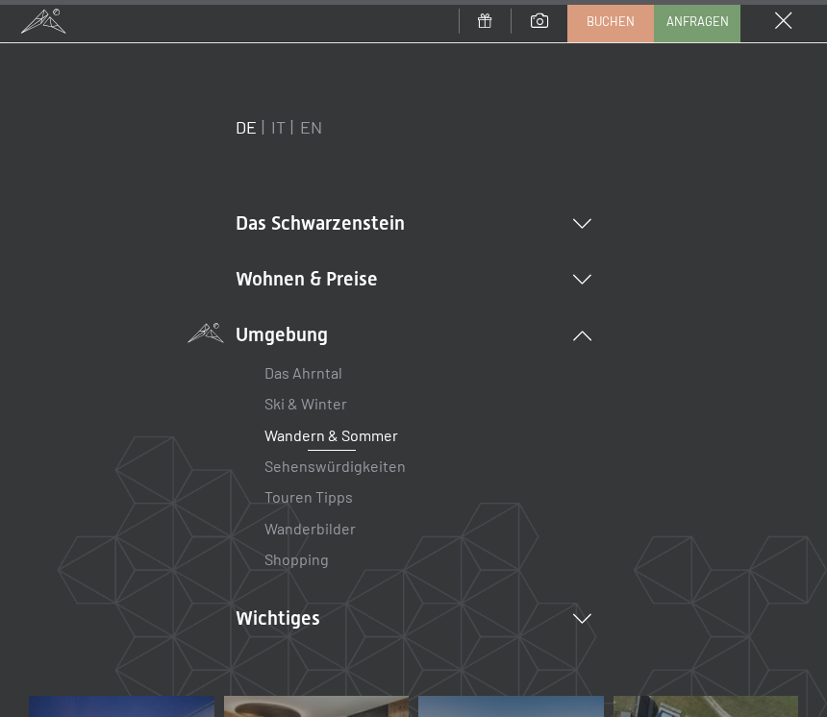
click at [790, 16] on span at bounding box center [783, 20] width 17 height 17
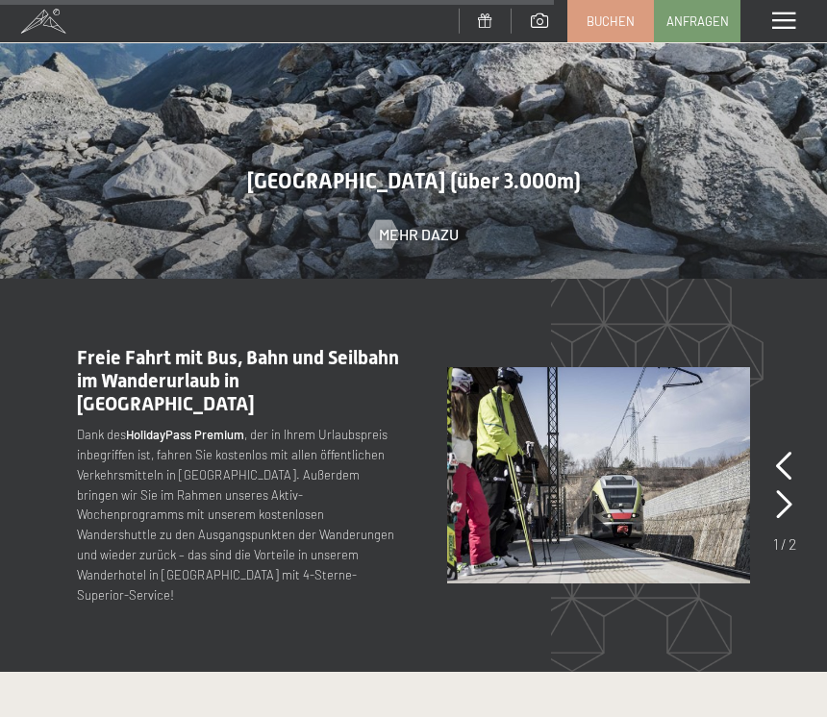
scroll to position [3803, 0]
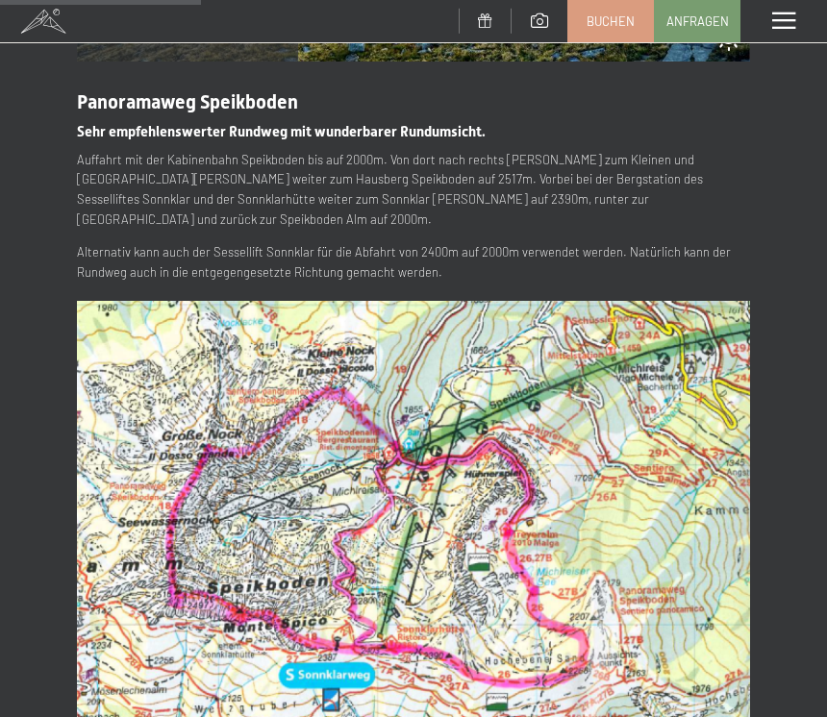
scroll to position [463, 0]
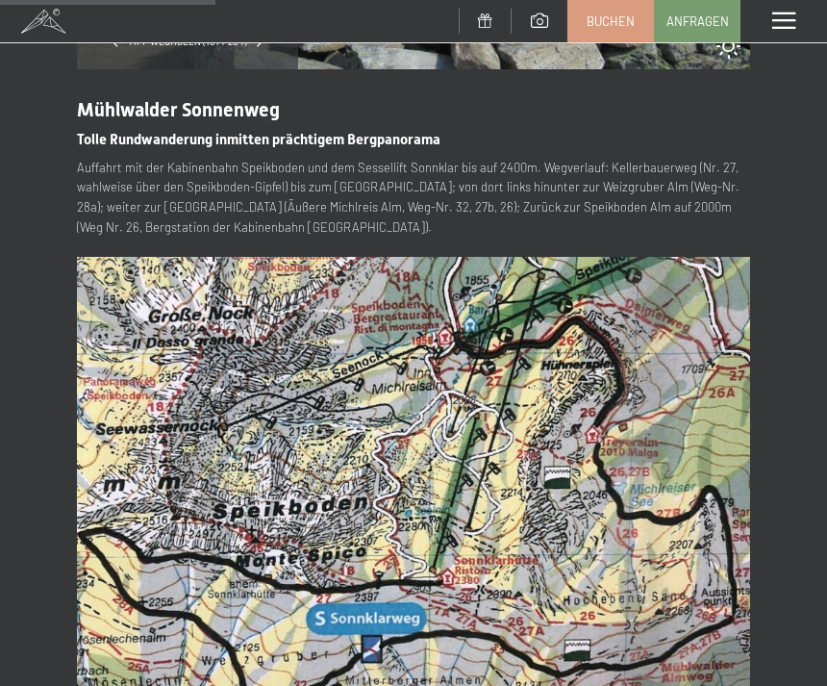
scroll to position [456, 0]
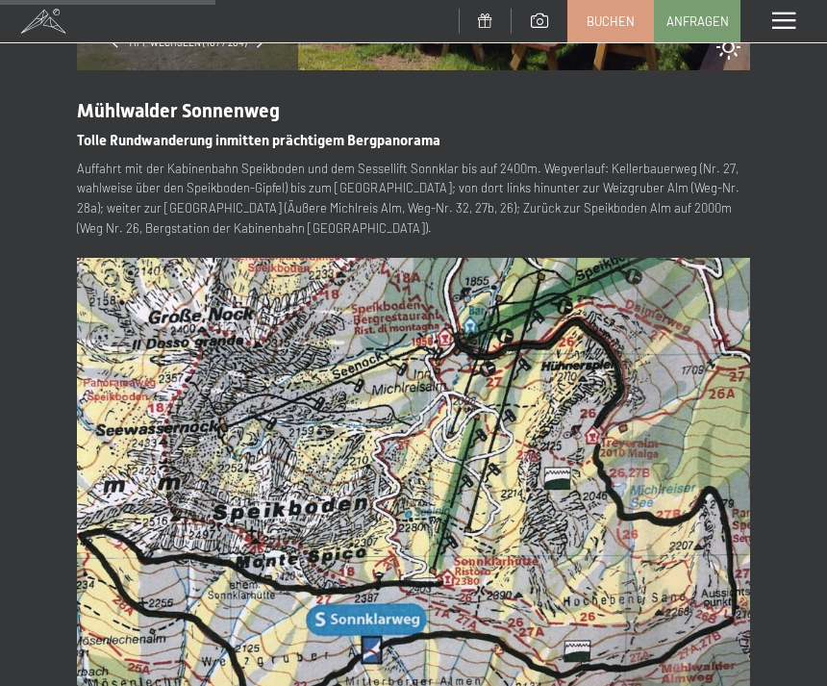
click at [813, 632] on div "Tipp wechseln (107 / 204) slide 7 of 8 Mühlwalder Sonnenweg Tolle Rundwanderung…" at bounding box center [413, 276] width 827 height 1311
